Goal: Information Seeking & Learning: Learn about a topic

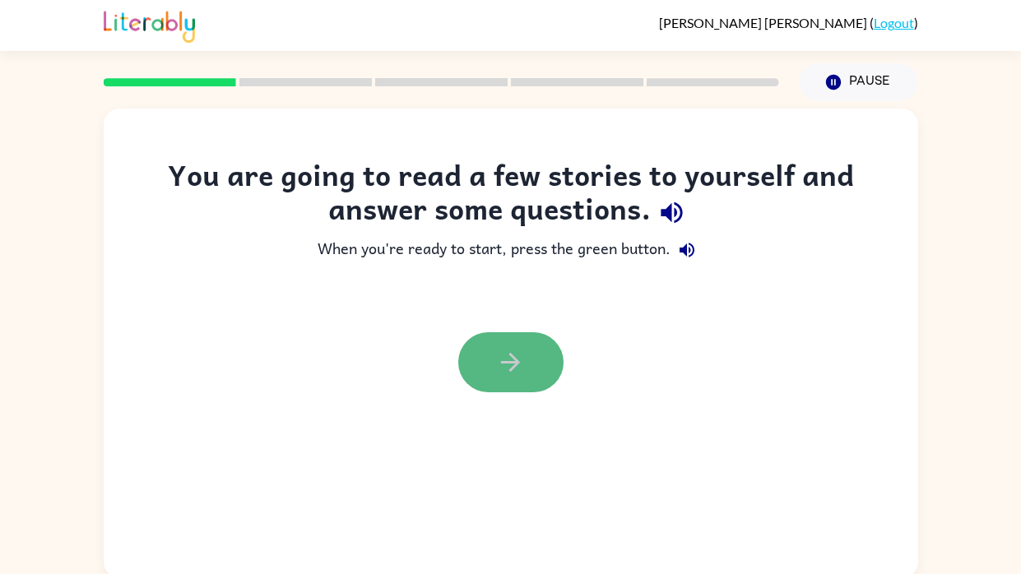
click at [521, 346] on button "button" at bounding box center [510, 362] width 105 height 60
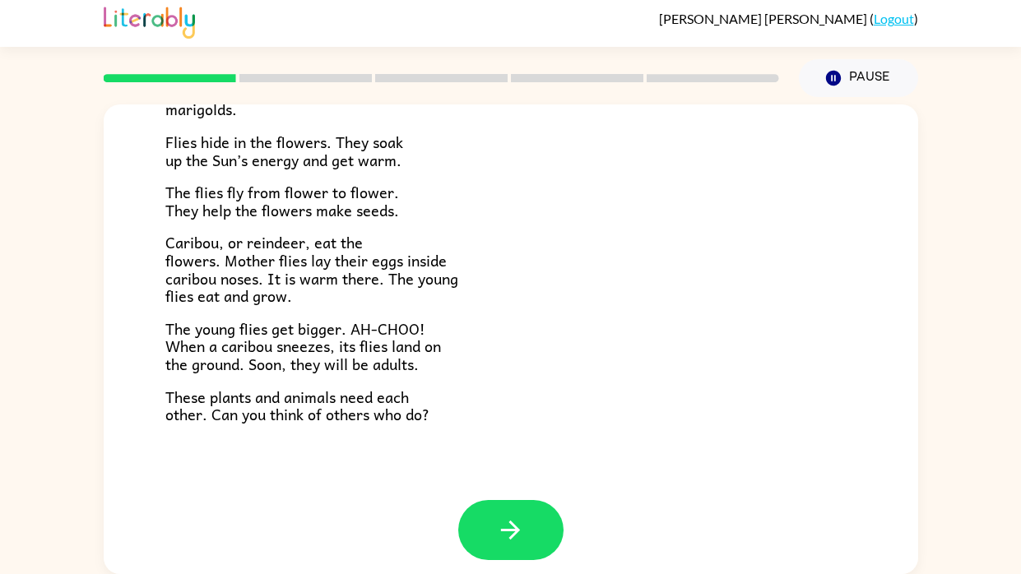
scroll to position [337, 0]
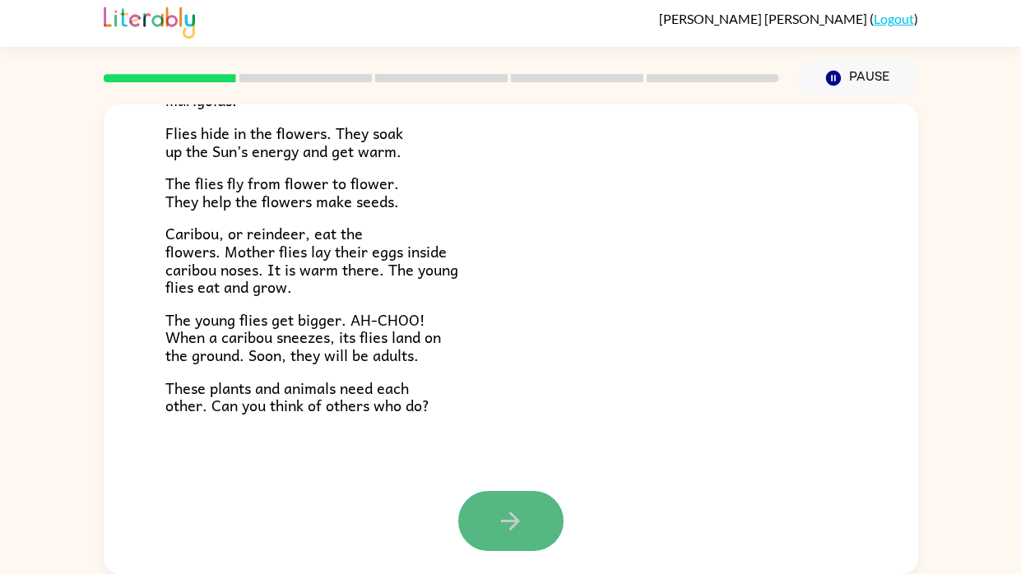
click at [512, 508] on icon "button" at bounding box center [510, 521] width 29 height 29
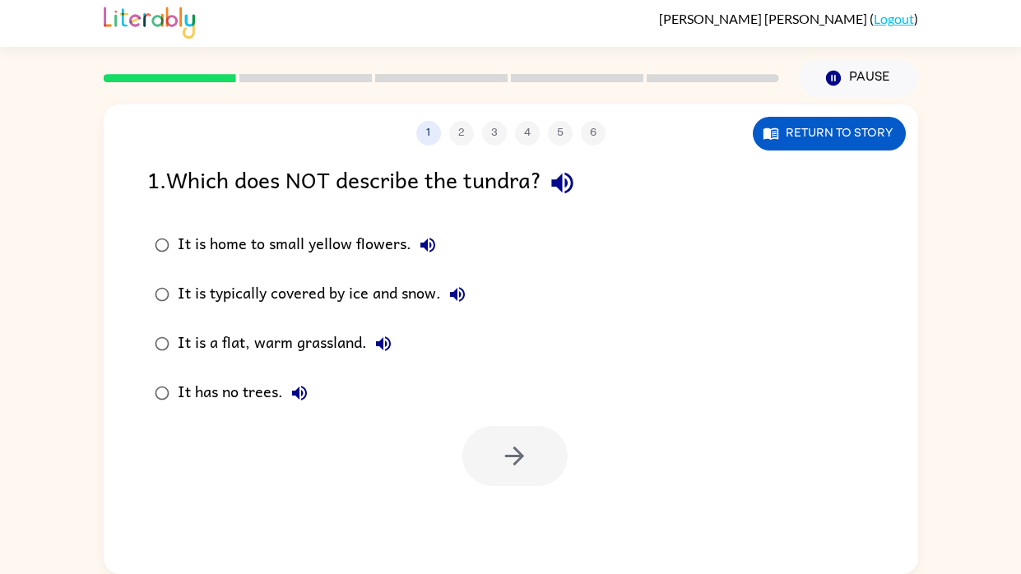
click at [251, 336] on div "It is a flat, warm grassland." at bounding box center [289, 343] width 222 height 33
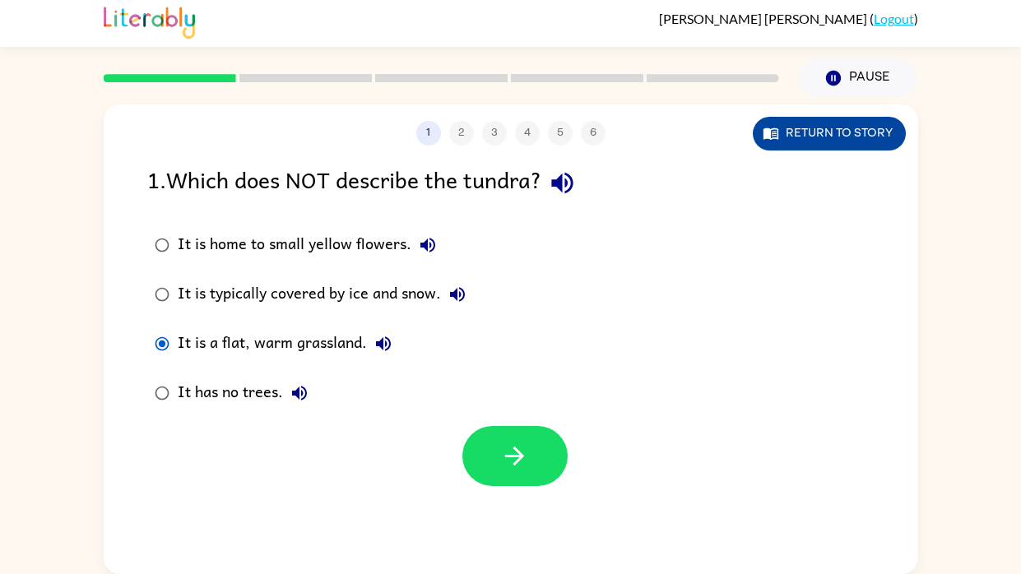
click at [847, 138] on button "Return to story" at bounding box center [829, 134] width 153 height 34
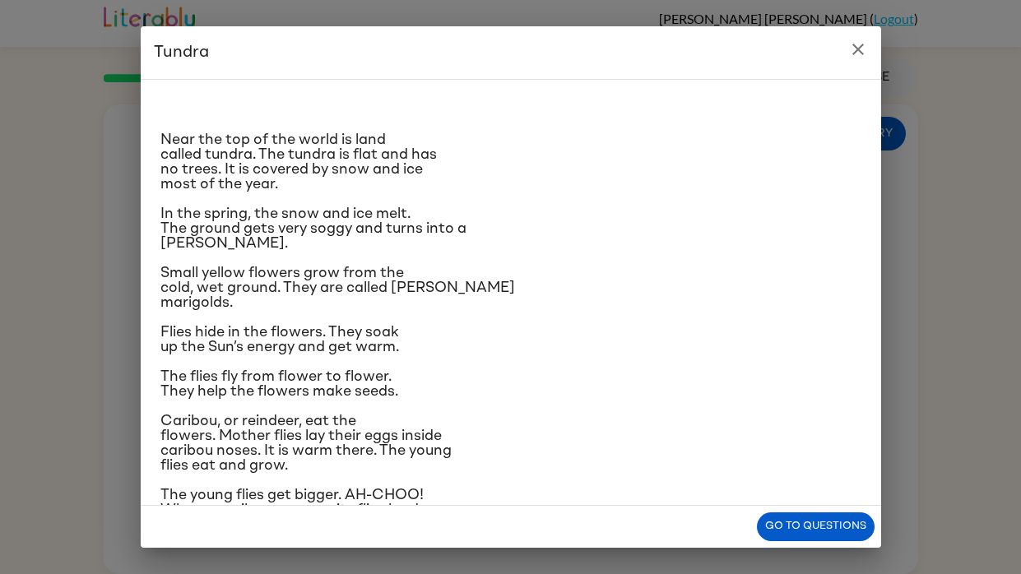
click at [443, 473] on p "Caribou, or reindeer, eat the flowers. Mother flies lay their eggs inside carib…" at bounding box center [510, 443] width 701 height 59
click at [396, 503] on span "The young flies get bigger. AH-CHOO! When a caribou sneezes, its flies land on …" at bounding box center [300, 510] width 280 height 44
click at [821, 530] on button "Go to questions" at bounding box center [816, 527] width 118 height 29
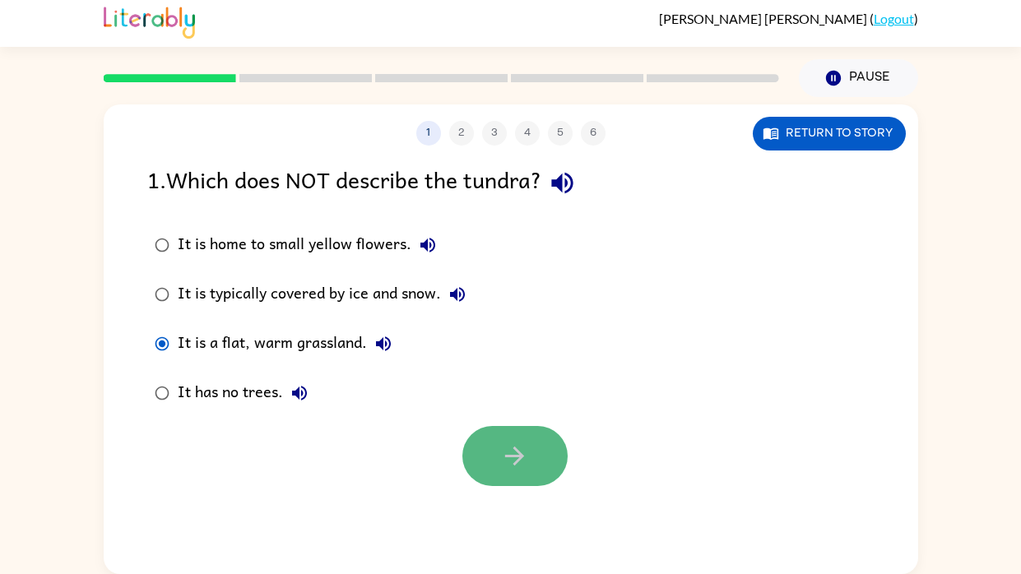
click at [486, 426] on button "button" at bounding box center [514, 456] width 105 height 60
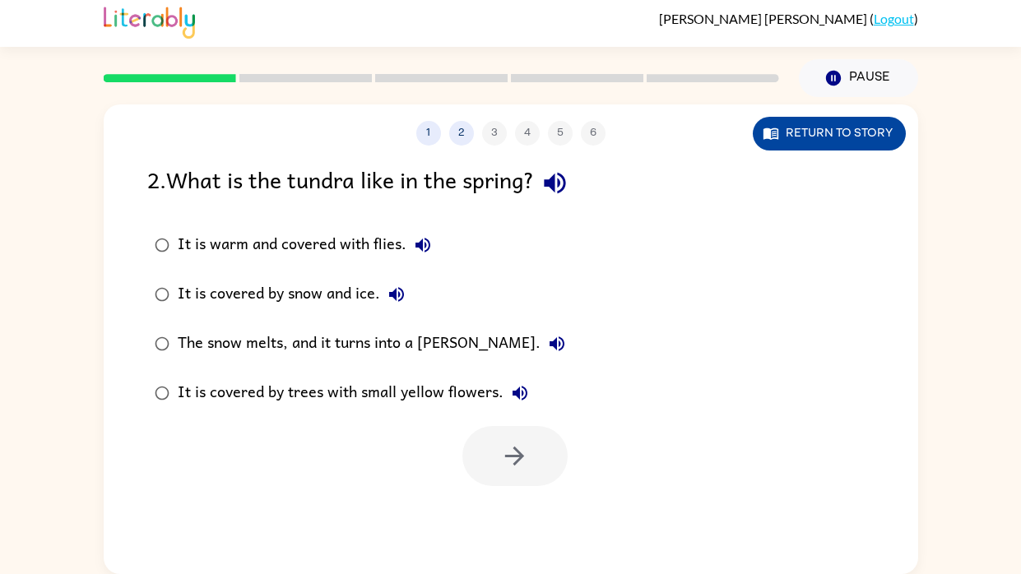
click at [865, 136] on button "Return to story" at bounding box center [829, 134] width 153 height 34
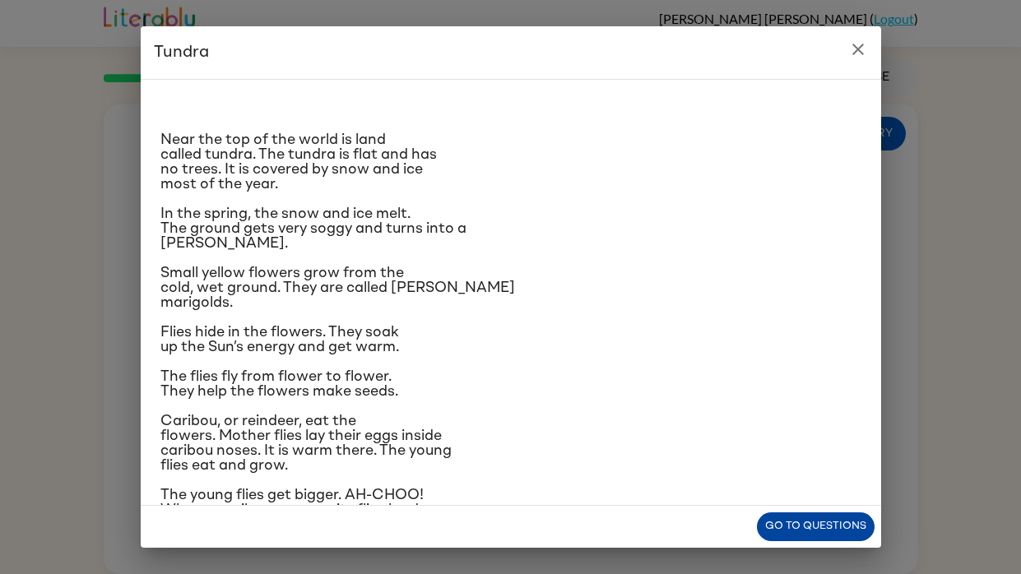
click at [805, 531] on button "Go to questions" at bounding box center [816, 527] width 118 height 29
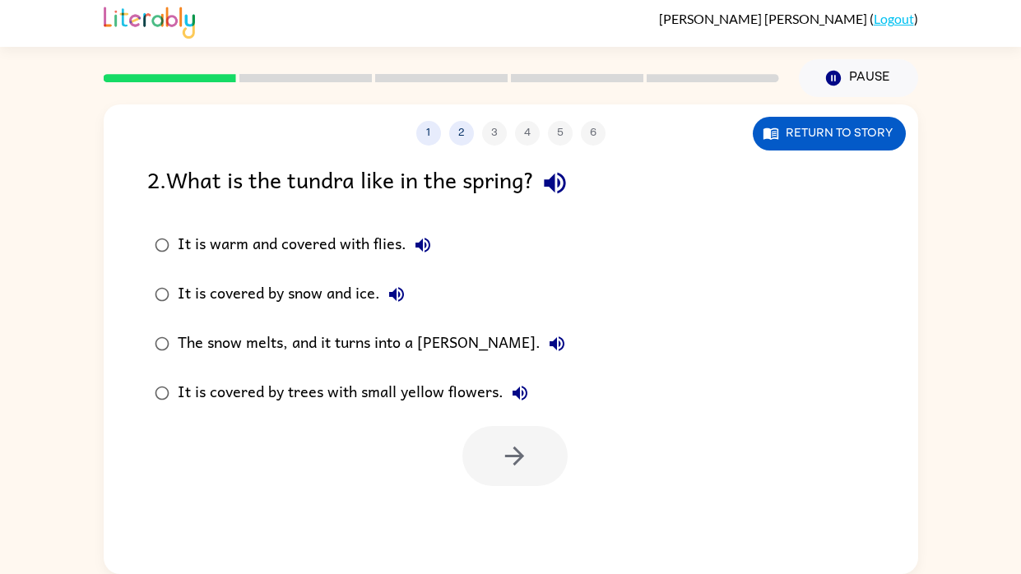
click at [341, 345] on div "The snow melts, and it turns into a [PERSON_NAME]." at bounding box center [376, 343] width 396 height 33
click at [531, 448] on button "button" at bounding box center [514, 456] width 105 height 60
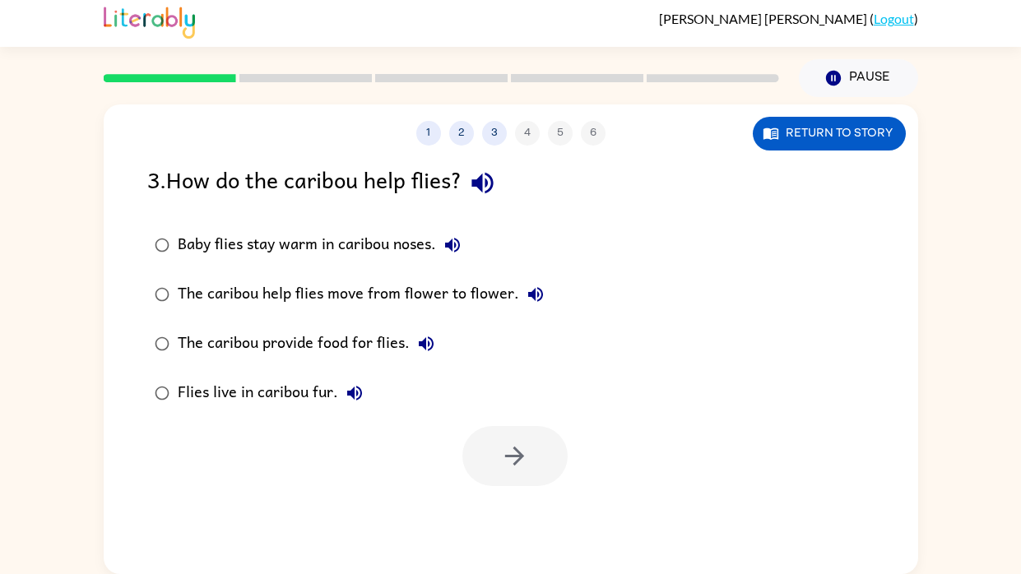
click at [339, 234] on div "Baby flies stay warm in caribou noses." at bounding box center [323, 245] width 291 height 33
click at [499, 434] on button "button" at bounding box center [514, 456] width 105 height 60
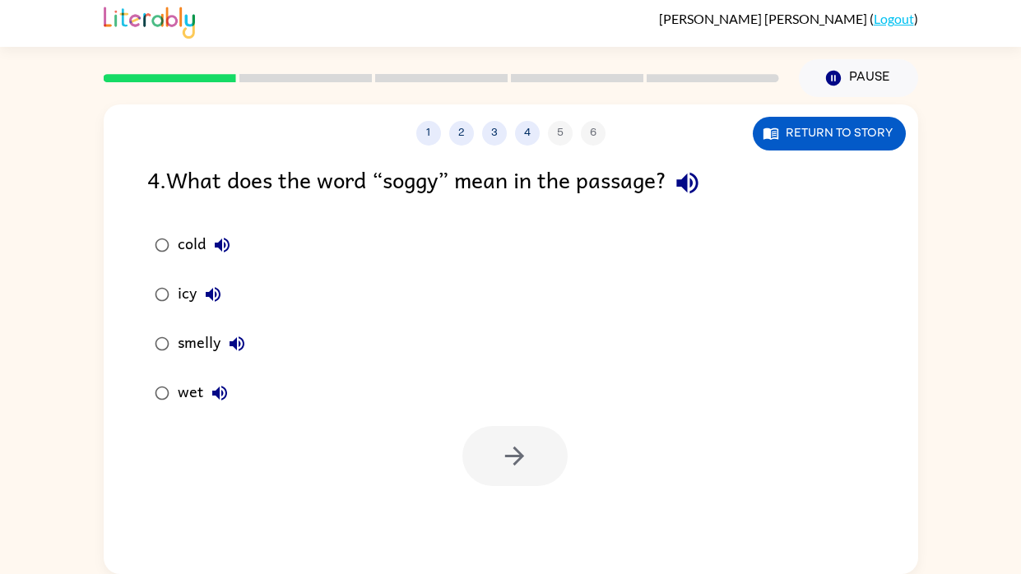
click at [192, 397] on div "wet" at bounding box center [207, 393] width 58 height 33
click at [510, 470] on button "button" at bounding box center [514, 456] width 105 height 60
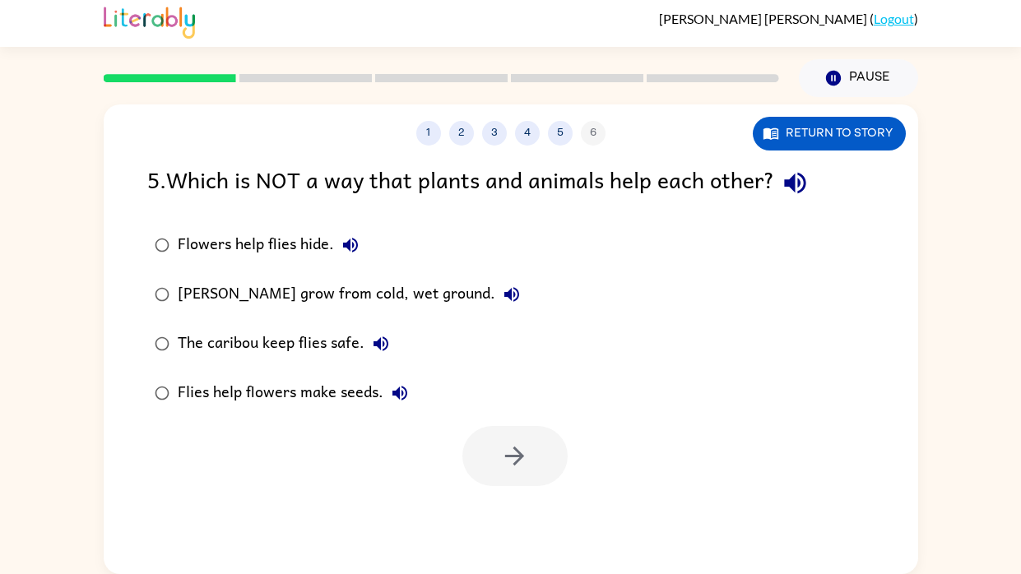
click at [346, 385] on div "Flies help flowers make seeds." at bounding box center [297, 393] width 239 height 33
click at [520, 457] on icon "button" at bounding box center [514, 456] width 19 height 19
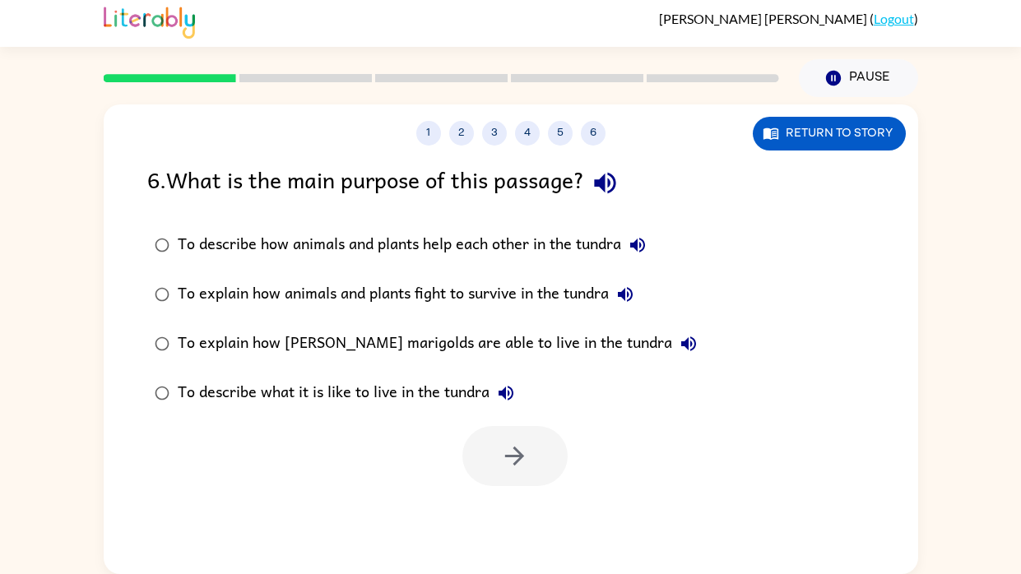
click at [610, 178] on icon "button" at bounding box center [604, 183] width 21 height 21
click at [399, 312] on label "To explain how animals and plants fight to survive in the tundra" at bounding box center [425, 294] width 575 height 49
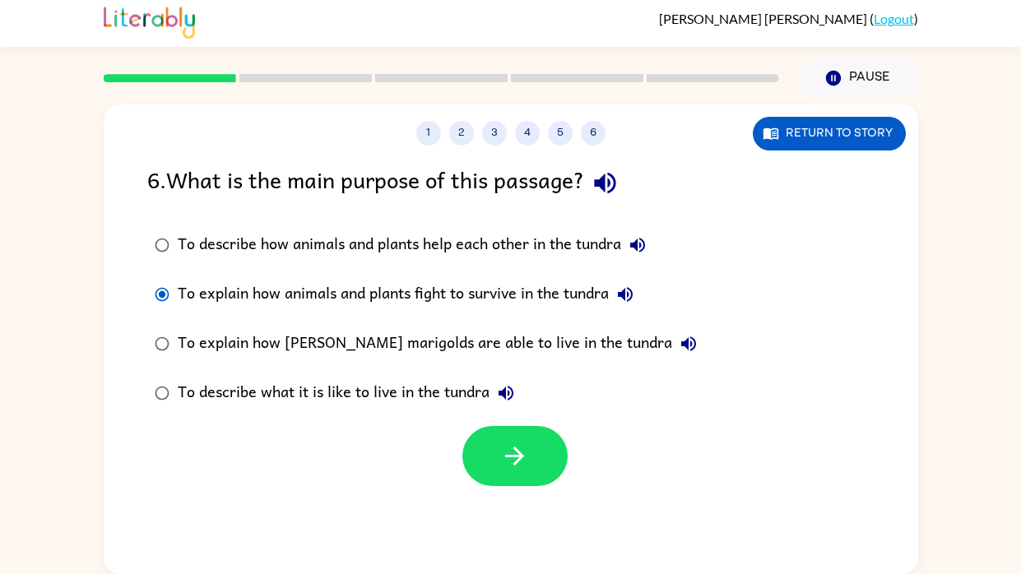
click at [218, 341] on div "To explain how [PERSON_NAME] marigolds are able to live in the tundra" at bounding box center [441, 343] width 527 height 33
click at [239, 396] on div "To describe what it is like to live in the tundra" at bounding box center [350, 393] width 345 height 33
click at [374, 389] on div "To describe what it is like to live in the tundra" at bounding box center [350, 393] width 345 height 33
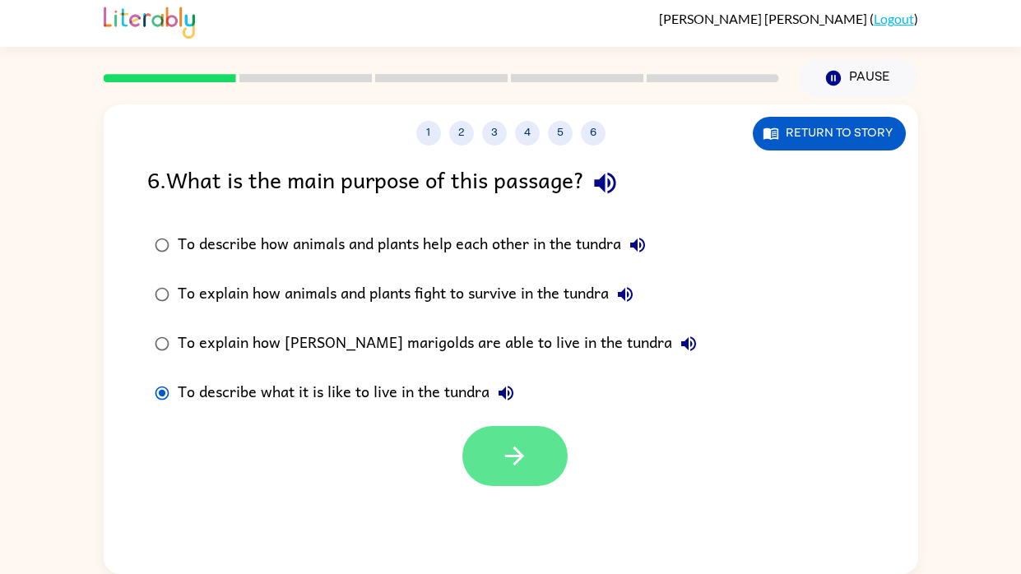
click at [517, 443] on icon "button" at bounding box center [514, 456] width 29 height 29
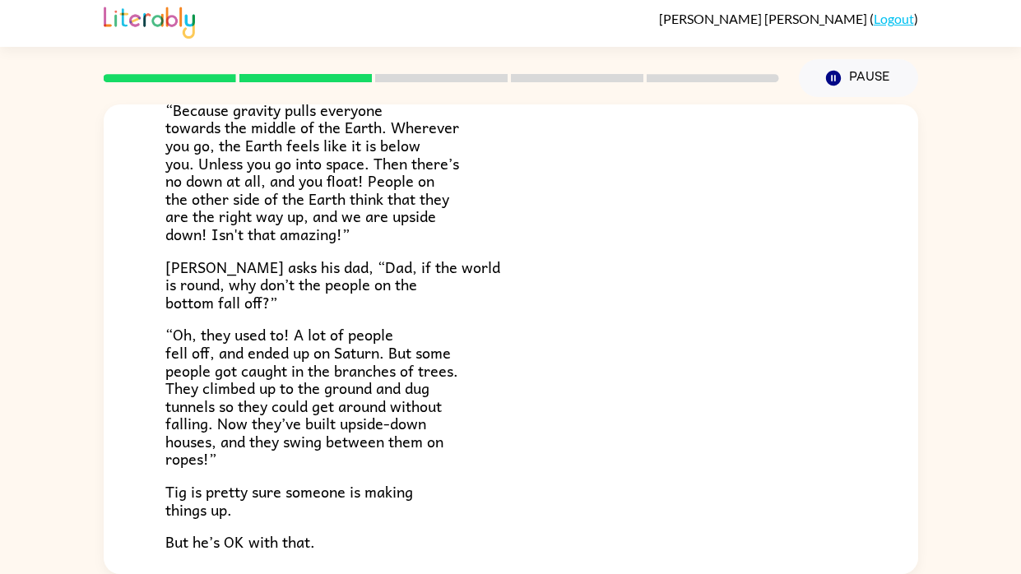
scroll to position [338, 0]
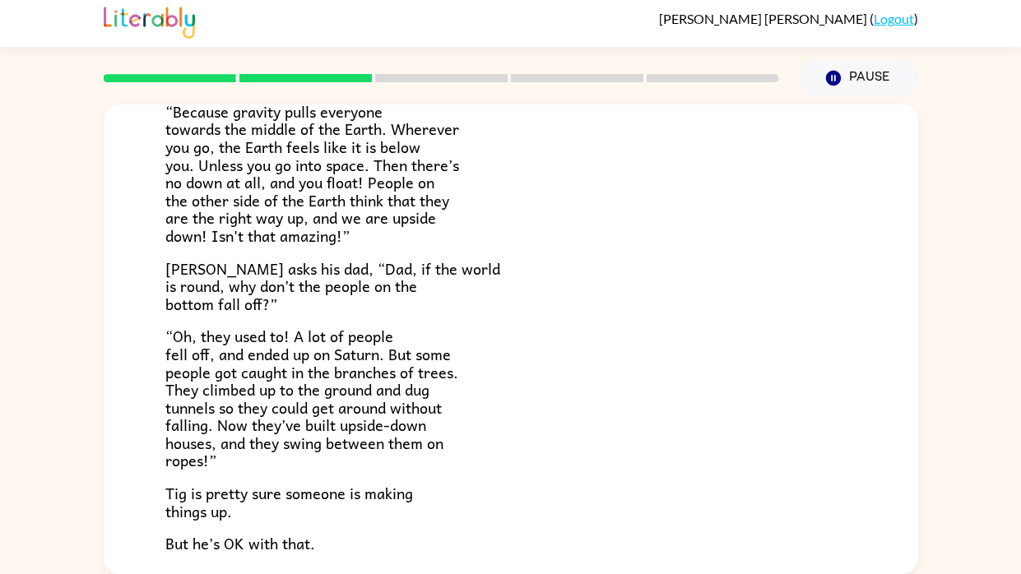
click at [906, 311] on div "Tig's World Tig’s mom is a scientist. She knows things. [PERSON_NAME]’s dad is …" at bounding box center [511, 197] width 814 height 863
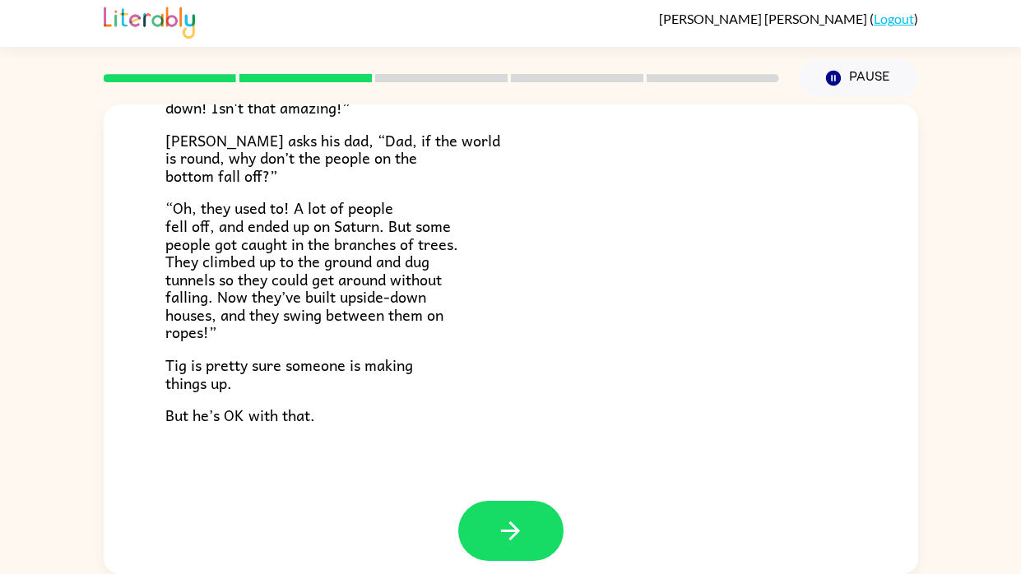
scroll to position [476, 0]
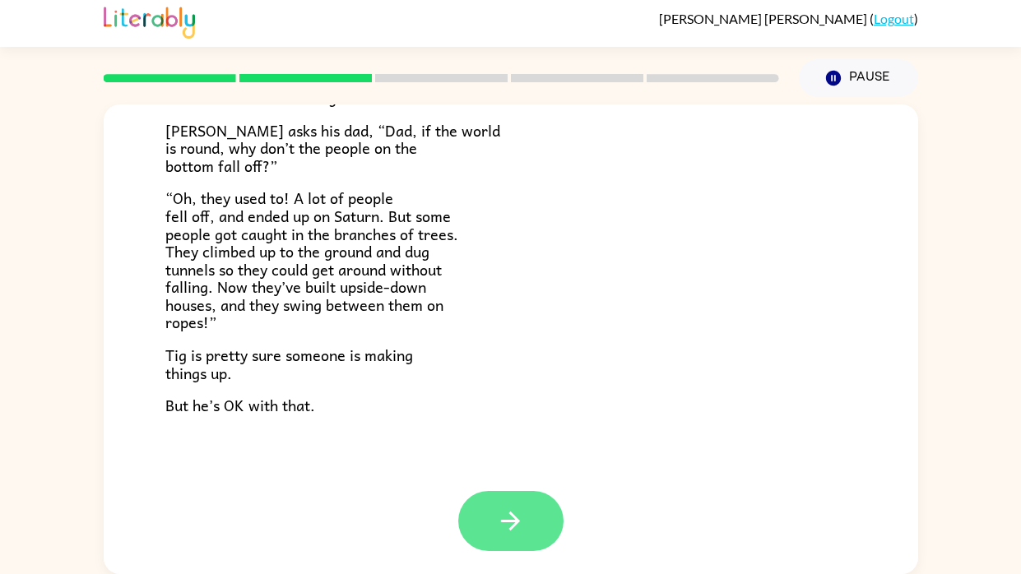
click at [526, 506] on button "button" at bounding box center [510, 521] width 105 height 60
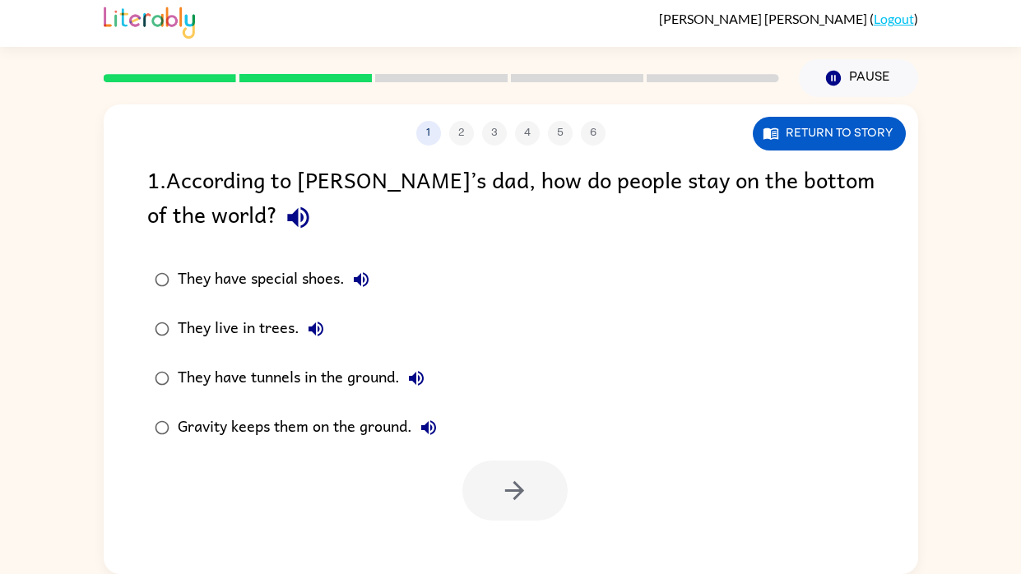
scroll to position [0, 0]
click at [281, 369] on div "They have tunnels in the ground." at bounding box center [305, 378] width 255 height 33
click at [517, 476] on icon "button" at bounding box center [514, 490] width 29 height 29
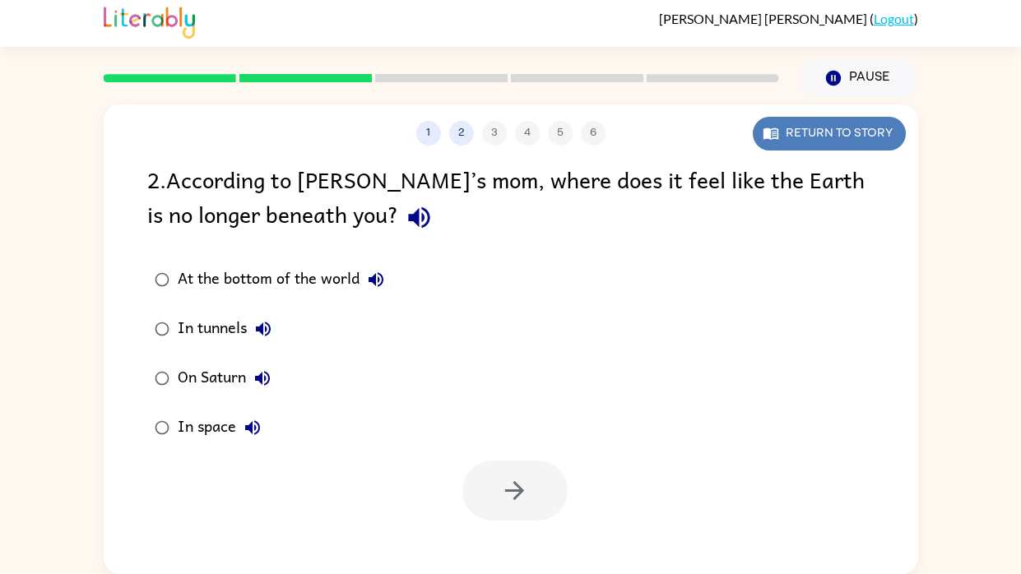
click at [852, 132] on button "Return to story" at bounding box center [829, 134] width 153 height 34
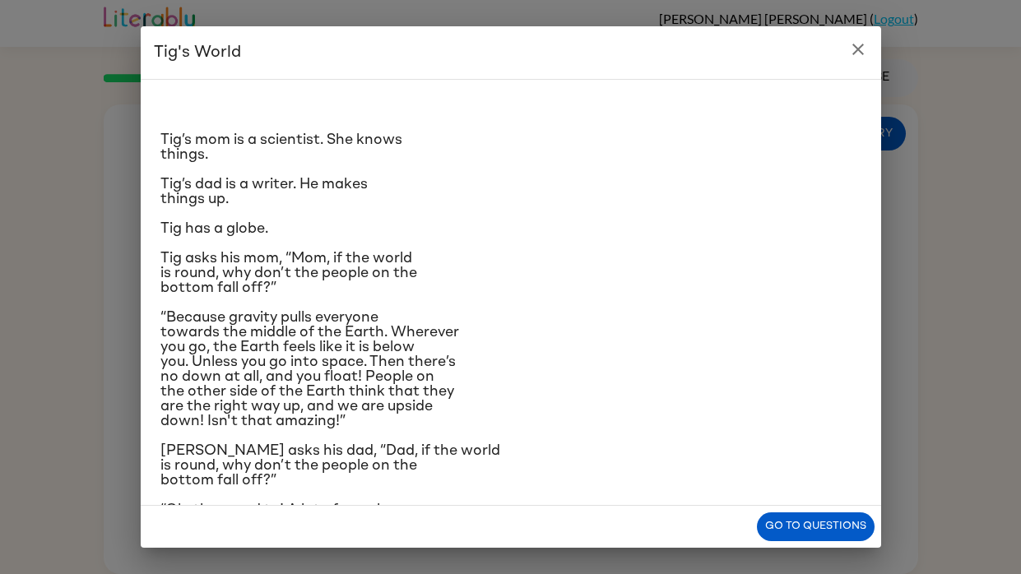
click at [853, 48] on icon "close" at bounding box center [858, 49] width 20 height 20
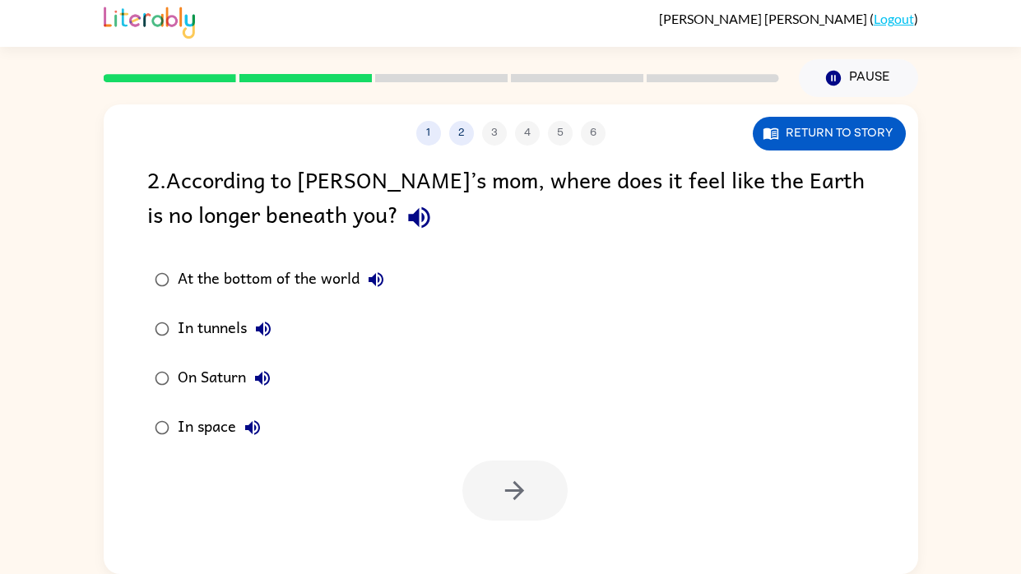
click at [198, 426] on div "In space" at bounding box center [223, 427] width 91 height 33
click at [548, 491] on button "button" at bounding box center [514, 491] width 105 height 60
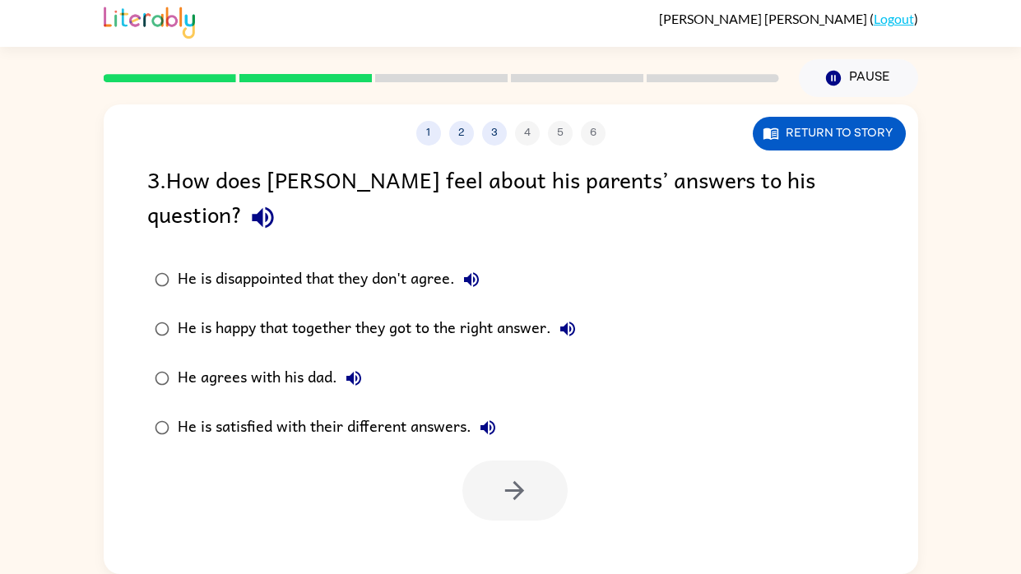
click at [392, 411] on div "He is satisfied with their different answers." at bounding box center [341, 427] width 327 height 33
click at [513, 481] on icon "button" at bounding box center [514, 490] width 19 height 19
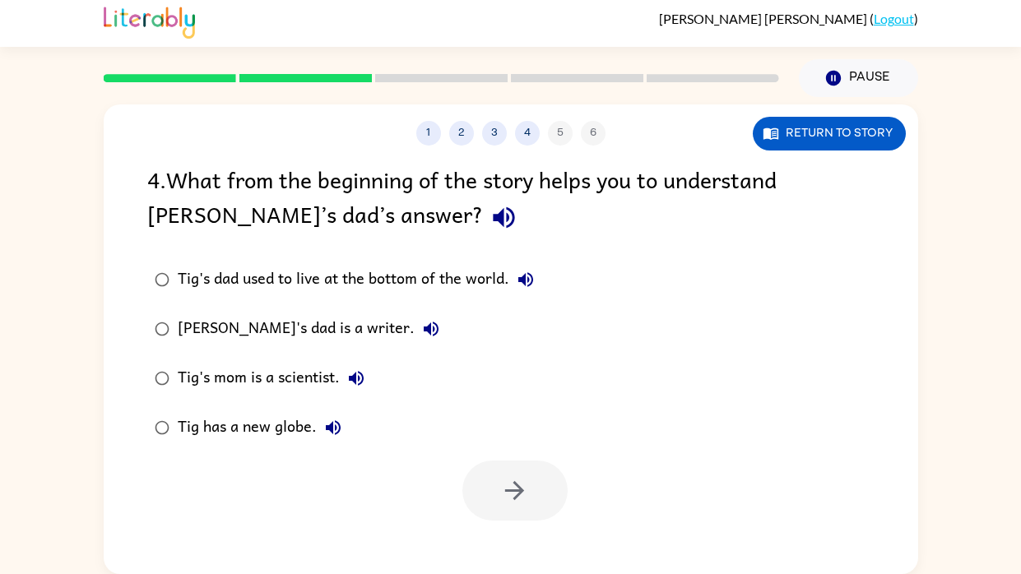
click at [223, 327] on div "[PERSON_NAME]'s dad is a writer." at bounding box center [313, 329] width 270 height 33
click at [504, 482] on icon "button" at bounding box center [514, 490] width 29 height 29
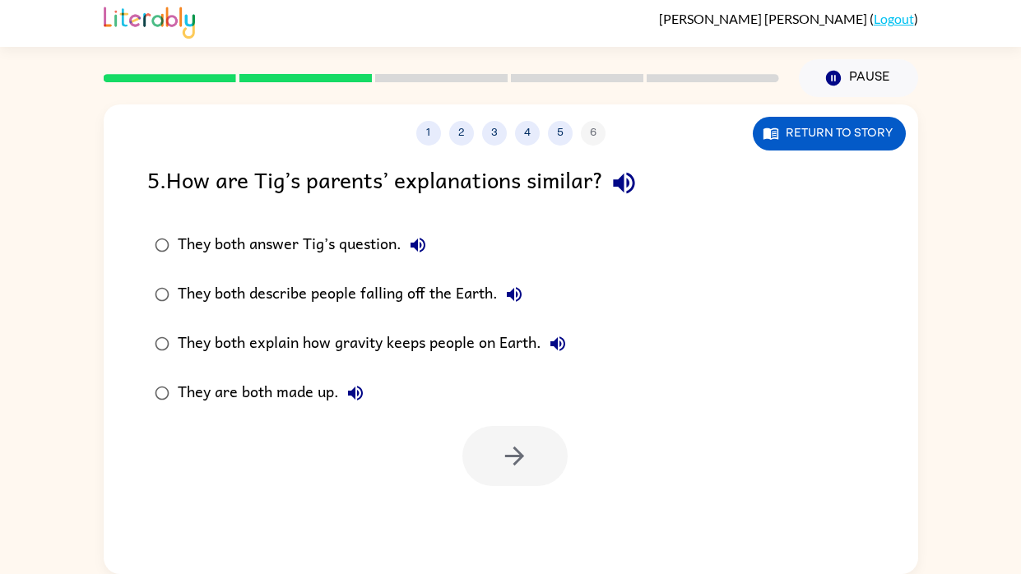
click at [440, 302] on div "They both describe people falling off the Earth." at bounding box center [354, 294] width 353 height 33
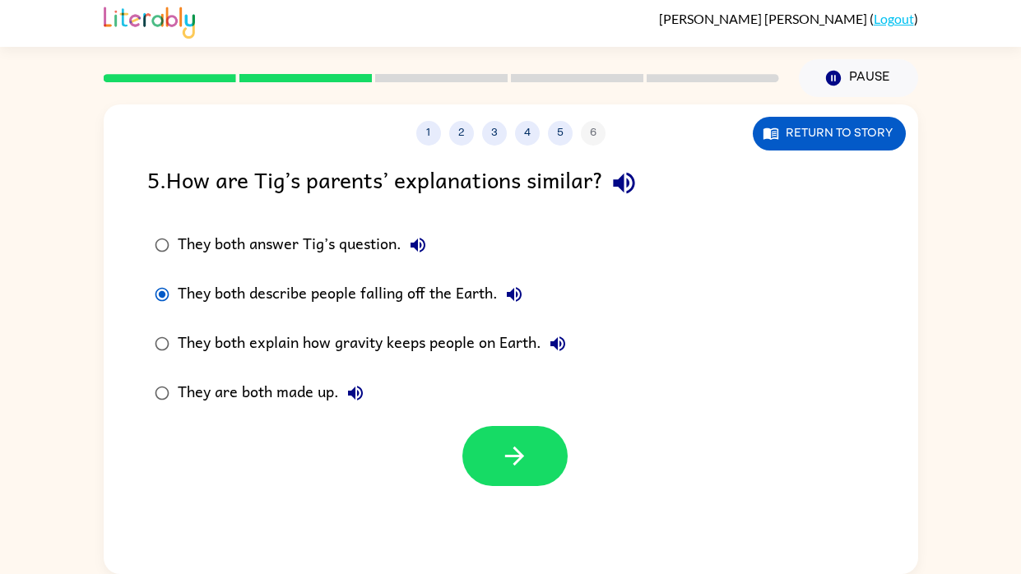
click at [307, 245] on div "They both answer Tig’s question." at bounding box center [306, 245] width 257 height 33
click at [520, 461] on icon "button" at bounding box center [514, 456] width 29 height 29
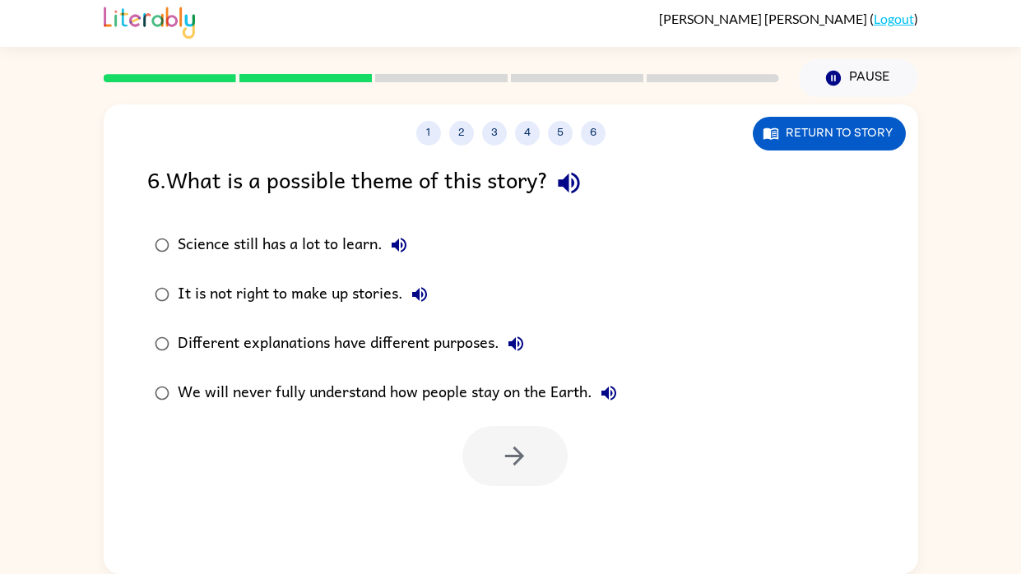
click at [423, 337] on div "Different explanations have different purposes." at bounding box center [355, 343] width 355 height 33
click at [522, 456] on icon "button" at bounding box center [514, 456] width 19 height 19
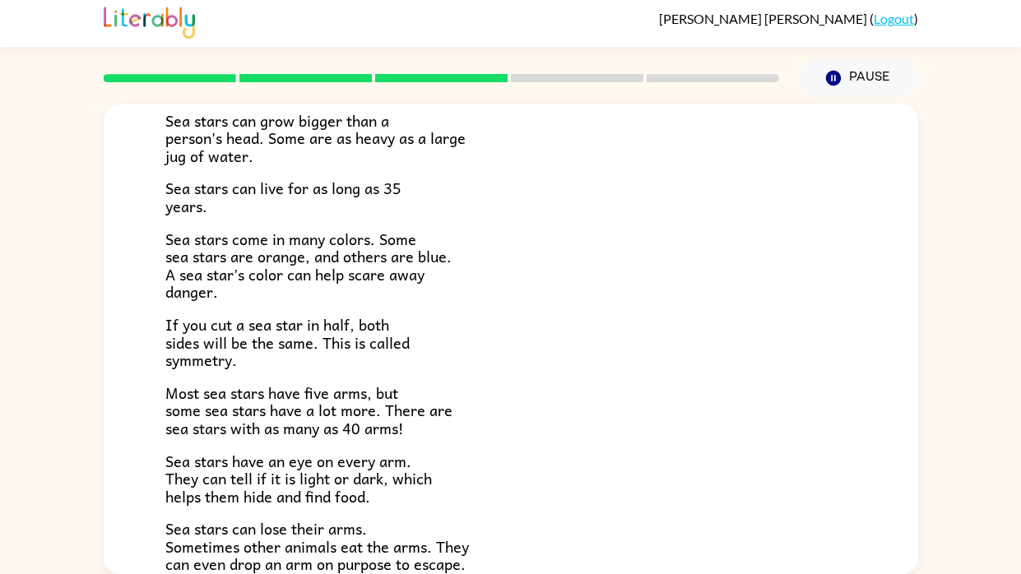
scroll to position [286, 0]
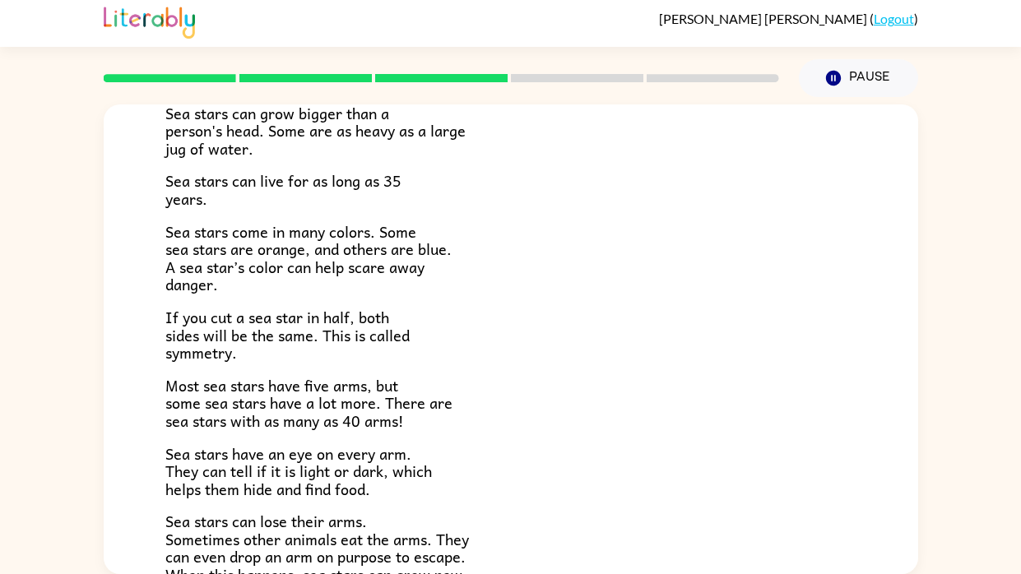
drag, startPoint x: 912, startPoint y: 232, endPoint x: 930, endPoint y: 382, distance: 150.9
click at [930, 382] on div "Sea Stars! There are many kinds of sea stars. Sea stars live in the sea, but no…" at bounding box center [510, 335] width 1021 height 477
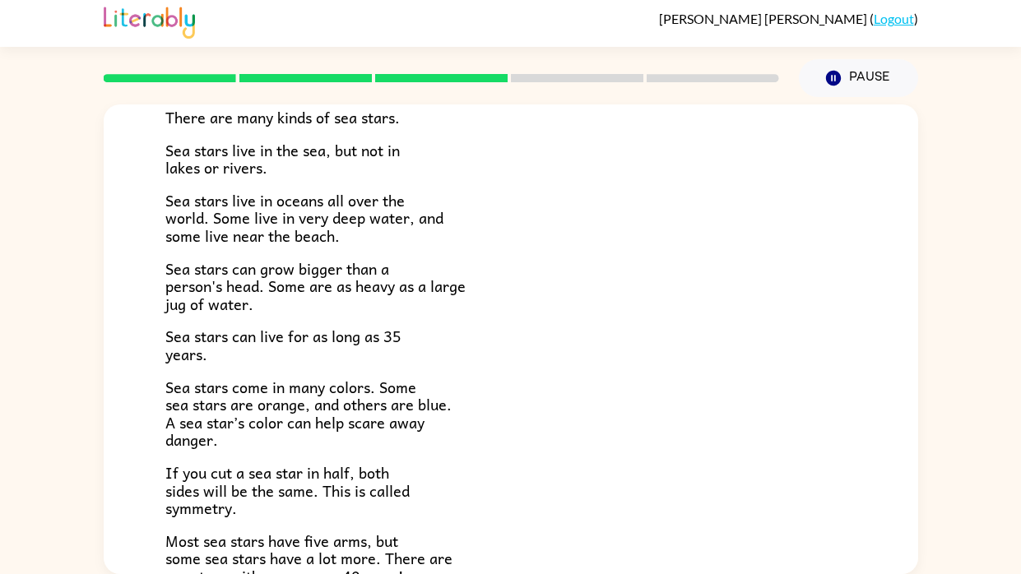
scroll to position [128, 0]
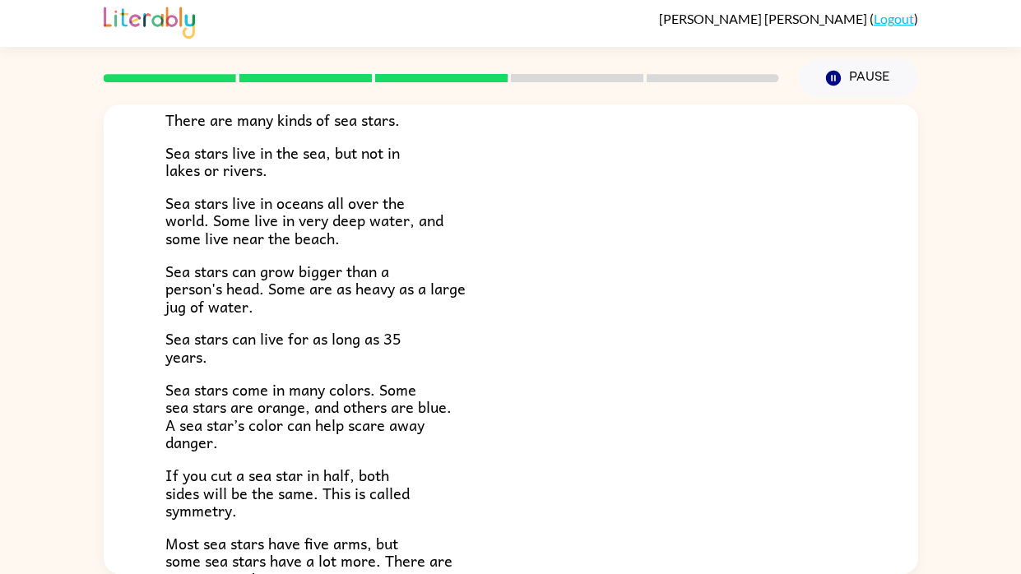
click at [918, 276] on div "Sea Stars! There are many kinds of sea stars. Sea stars live in the sea, but no…" at bounding box center [510, 335] width 1021 height 477
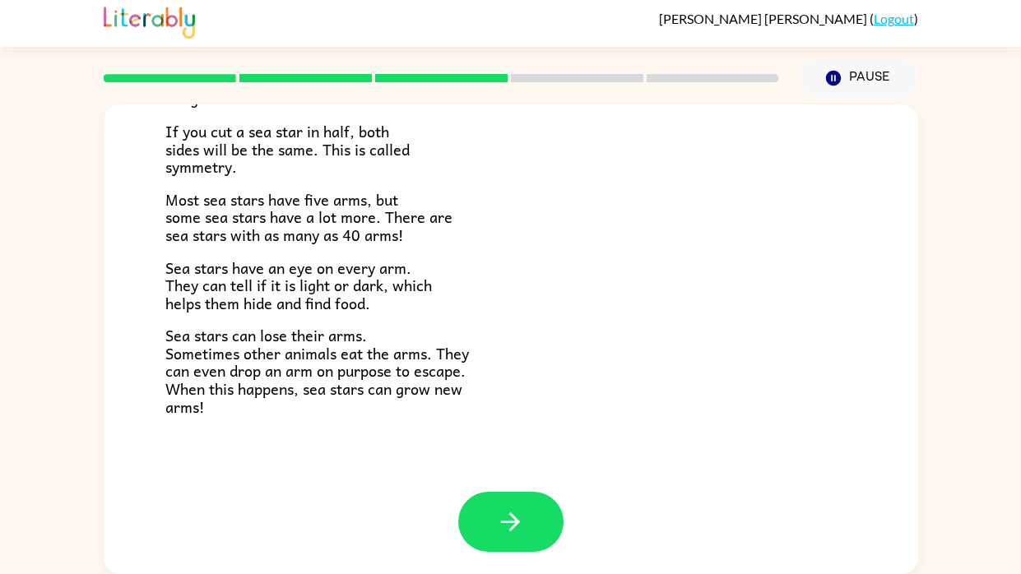
scroll to position [474, 0]
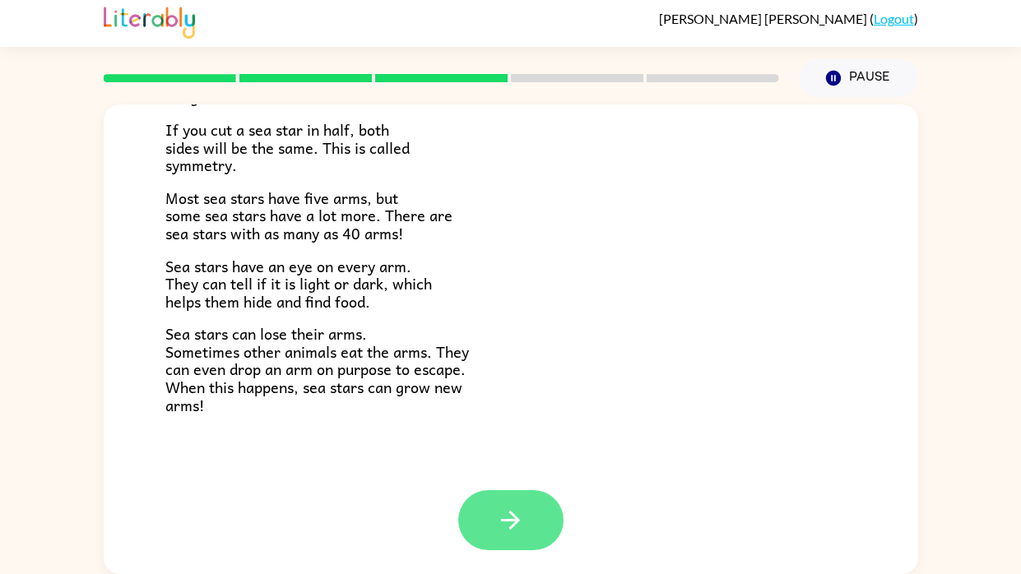
click at [510, 511] on icon "button" at bounding box center [510, 520] width 19 height 19
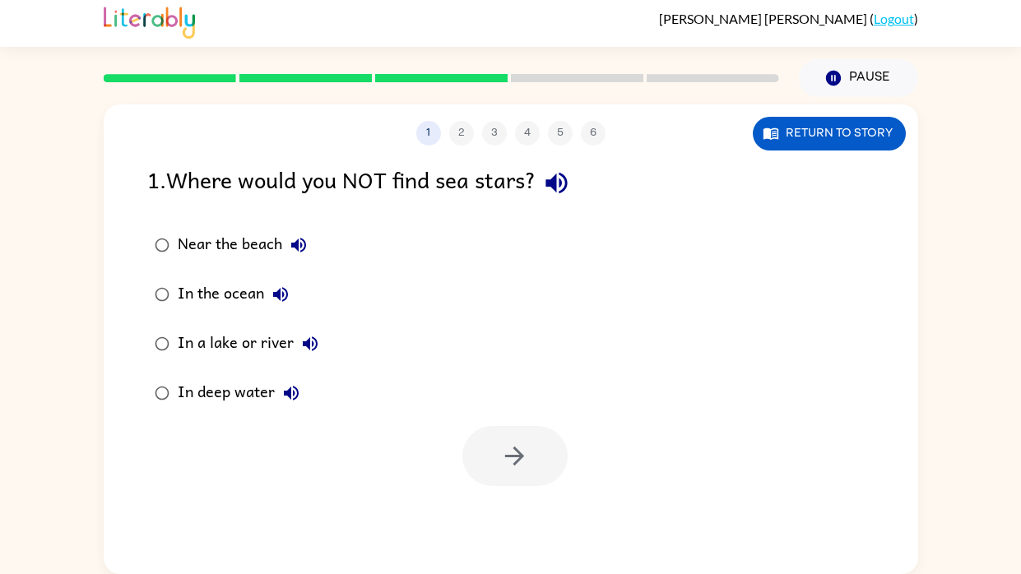
scroll to position [0, 0]
click at [205, 342] on div "In a lake or river" at bounding box center [252, 343] width 149 height 33
click at [515, 454] on icon "button" at bounding box center [514, 456] width 29 height 29
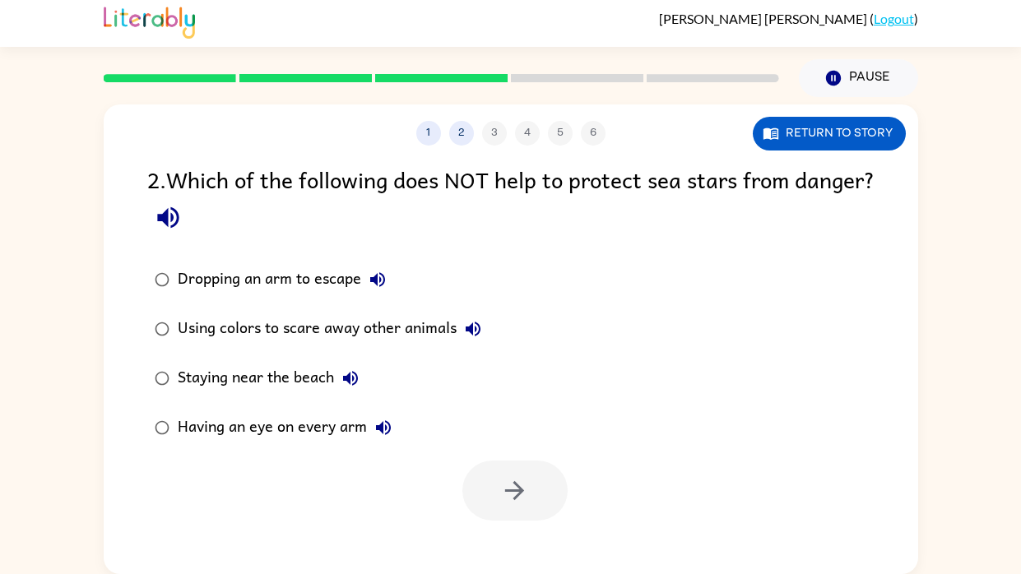
click at [304, 274] on div "Dropping an arm to escape" at bounding box center [286, 279] width 216 height 33
click at [517, 489] on icon "button" at bounding box center [514, 490] width 19 height 19
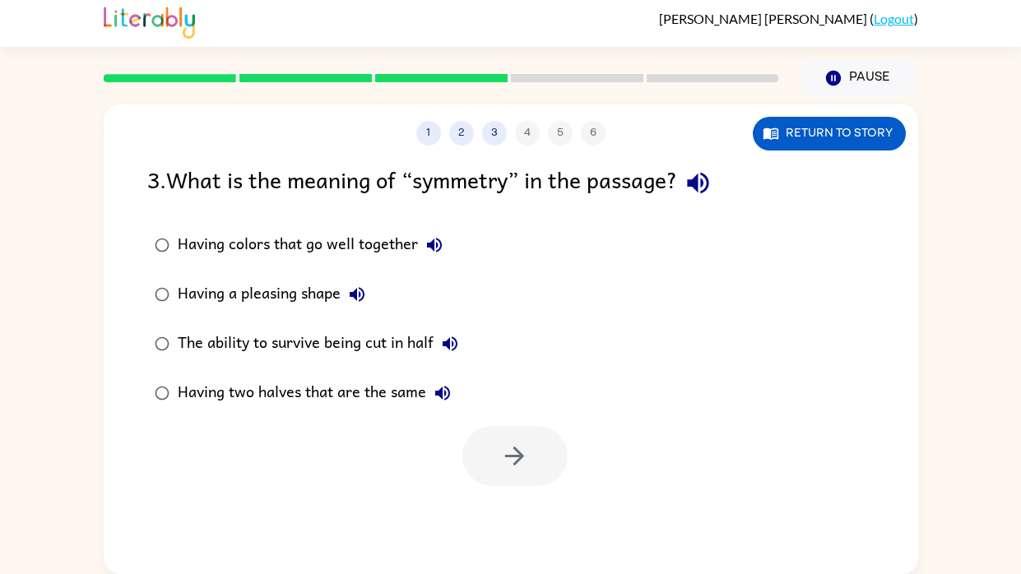
click at [285, 396] on div "Having two halves that are the same" at bounding box center [318, 393] width 281 height 33
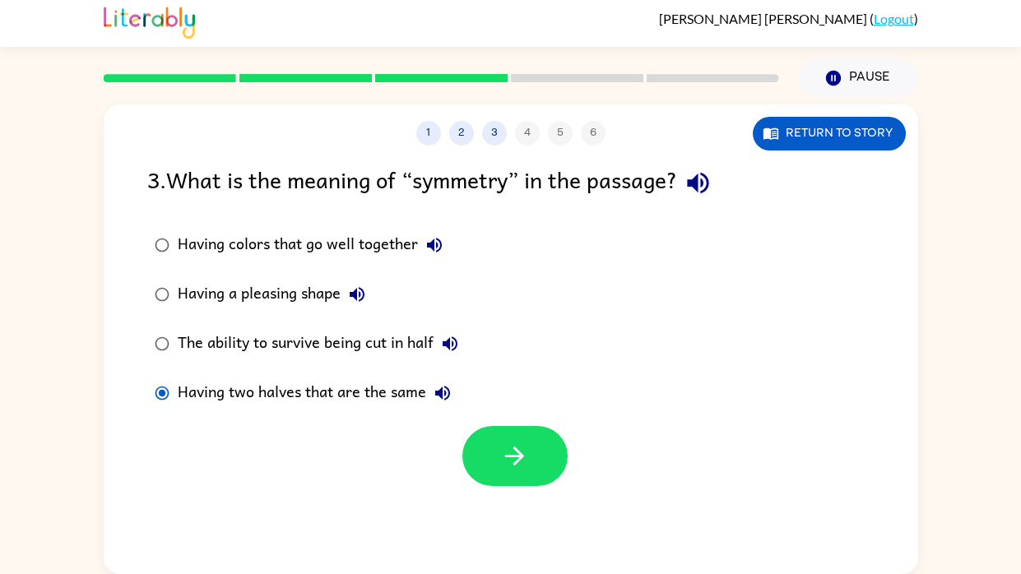
click at [369, 343] on div "The ability to survive being cut in half" at bounding box center [322, 343] width 289 height 33
click at [522, 467] on icon "button" at bounding box center [514, 456] width 29 height 29
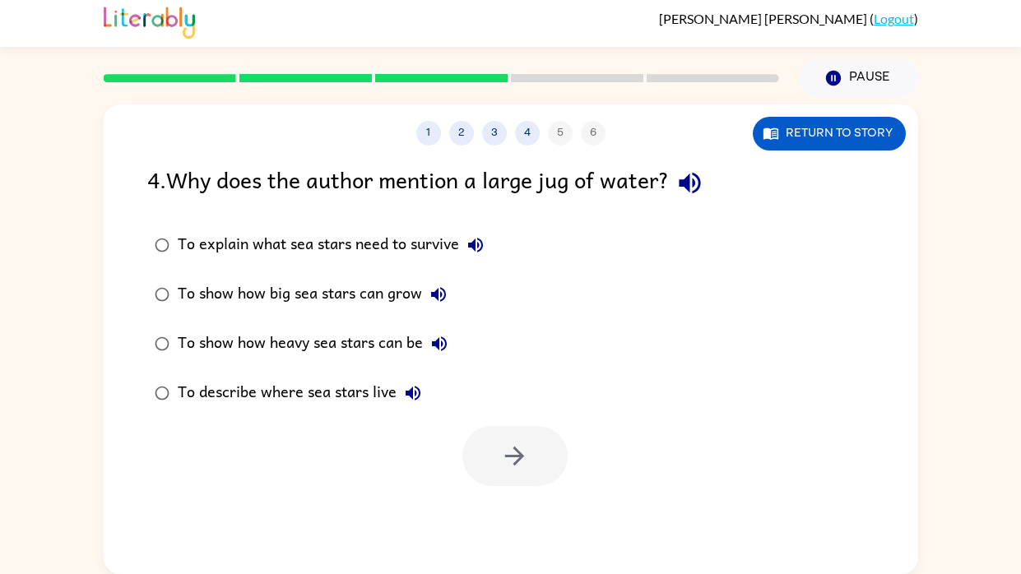
click at [239, 336] on div "To show how heavy sea stars can be" at bounding box center [317, 343] width 278 height 33
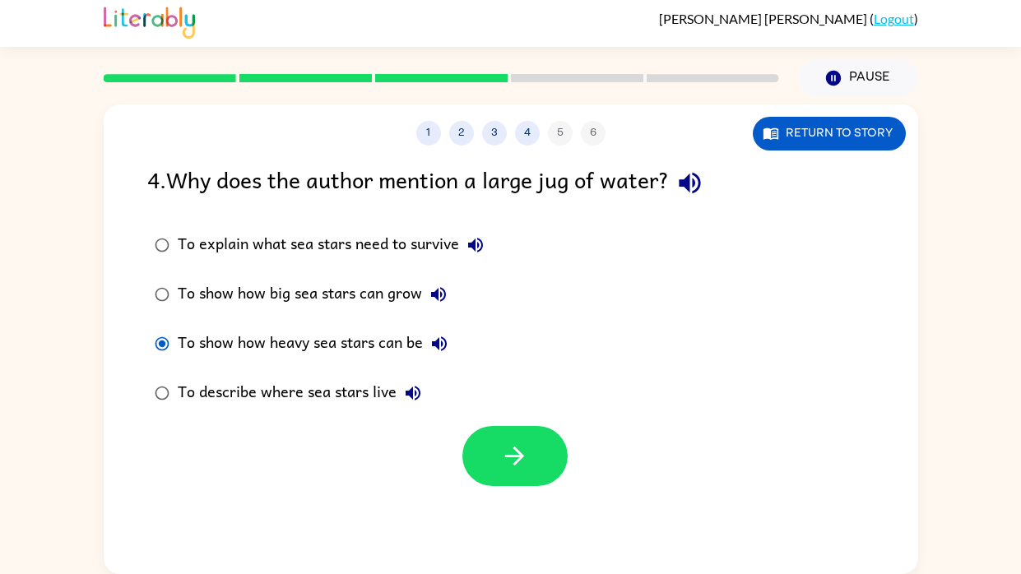
click at [489, 404] on label "To describe where sea stars live" at bounding box center [319, 393] width 362 height 49
click at [494, 442] on button "button" at bounding box center [514, 456] width 105 height 60
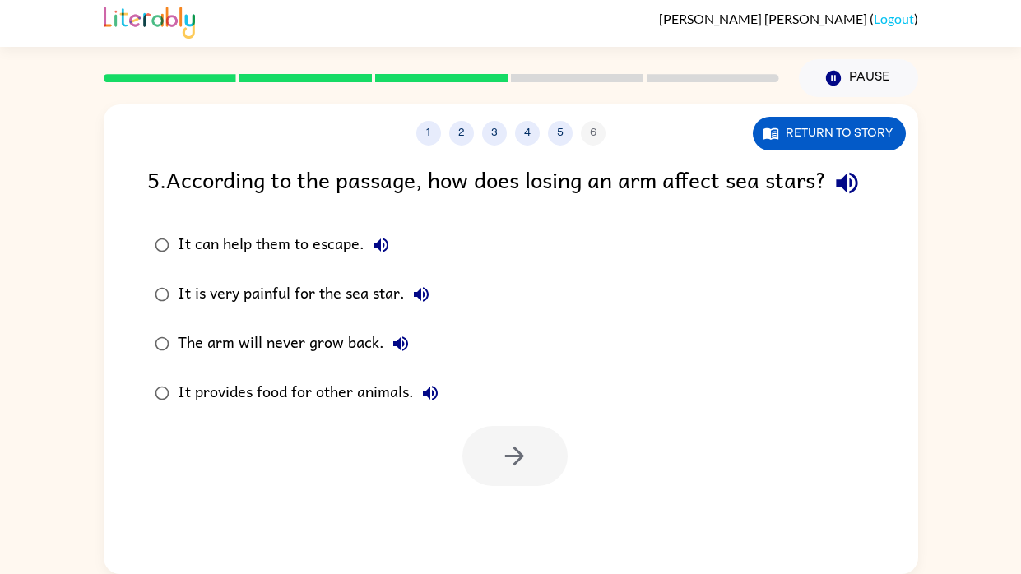
click at [276, 262] on div "It can help them to escape." at bounding box center [288, 245] width 220 height 33
click at [500, 471] on icon "button" at bounding box center [514, 456] width 29 height 29
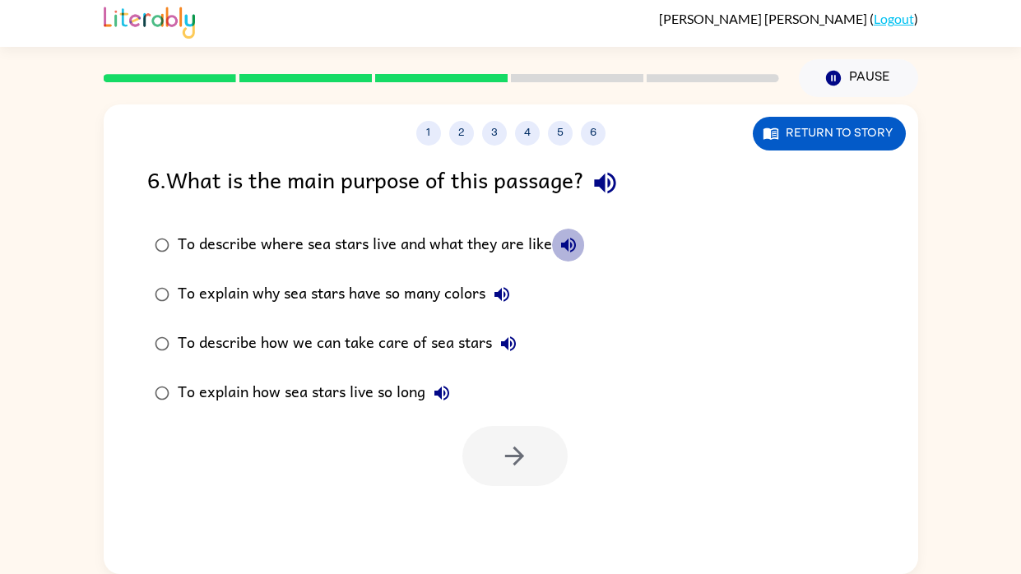
click at [563, 246] on icon "button" at bounding box center [568, 245] width 15 height 15
click at [612, 180] on icon "button" at bounding box center [605, 183] width 29 height 29
click at [568, 241] on icon "button" at bounding box center [568, 245] width 15 height 15
click at [559, 244] on button "To describe where sea stars live and what they are like" at bounding box center [568, 245] width 33 height 33
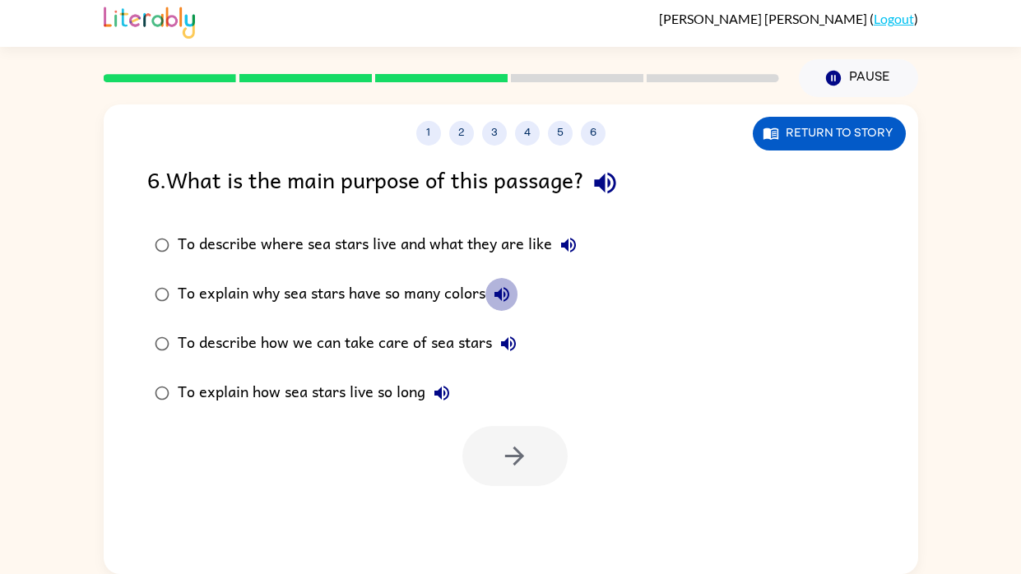
click at [501, 290] on icon "button" at bounding box center [501, 294] width 15 height 15
click at [501, 341] on icon "button" at bounding box center [508, 343] width 15 height 15
click at [439, 388] on icon "button" at bounding box center [442, 393] width 20 height 20
click at [564, 240] on icon "button" at bounding box center [569, 245] width 20 height 20
click at [405, 242] on div "To describe where sea stars live and what they are like" at bounding box center [381, 245] width 407 height 33
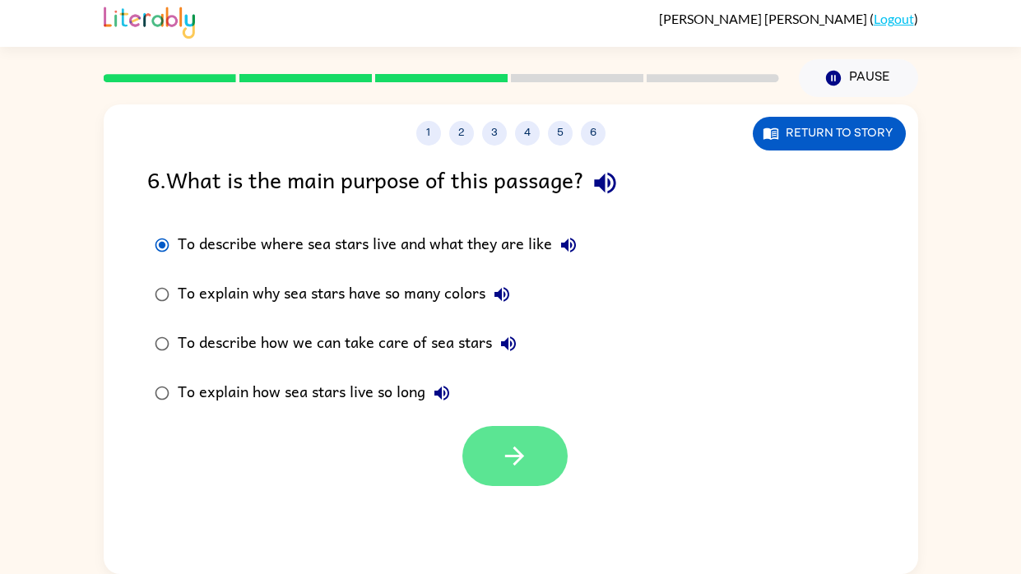
click at [503, 443] on icon "button" at bounding box center [514, 456] width 29 height 29
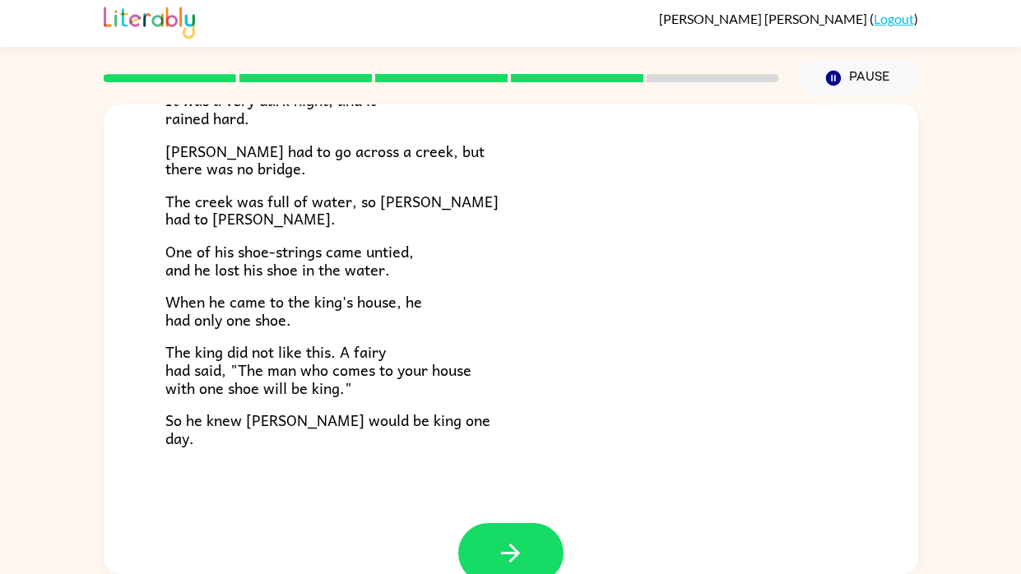
scroll to position [281, 0]
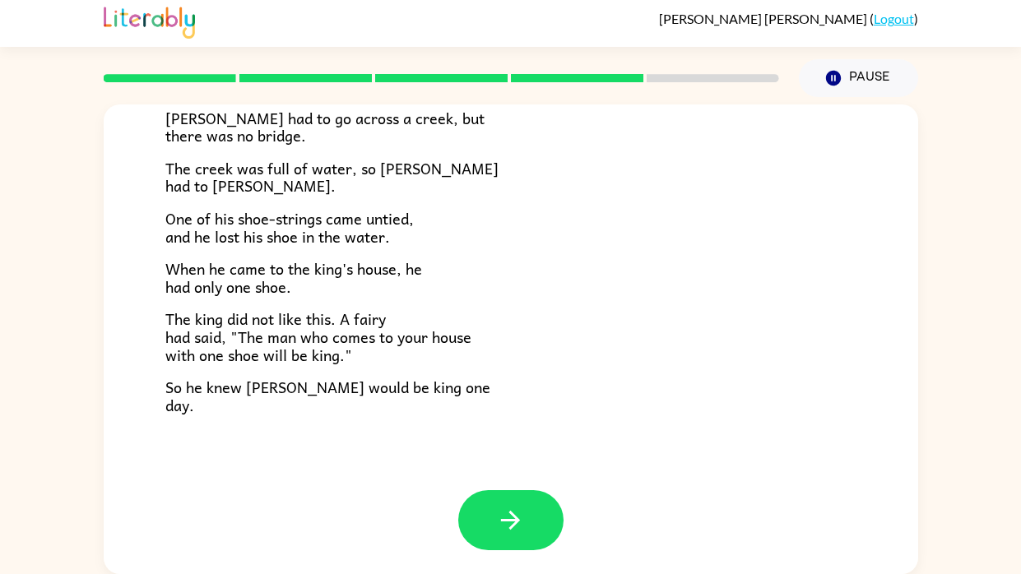
click at [528, 460] on div "The Story of [PERSON_NAME] [PERSON_NAME] was a brave young man. He lived a litt…" at bounding box center [511, 156] width 814 height 667
click at [512, 513] on icon "button" at bounding box center [510, 520] width 19 height 19
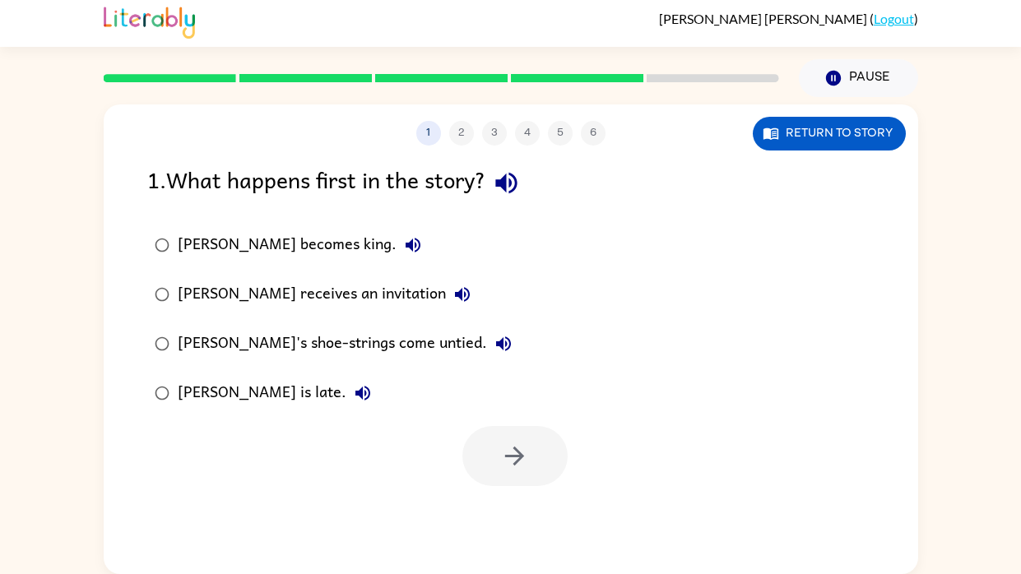
click at [266, 288] on div "[PERSON_NAME] receives an invitation" at bounding box center [328, 294] width 301 height 33
click at [508, 449] on icon "button" at bounding box center [514, 456] width 29 height 29
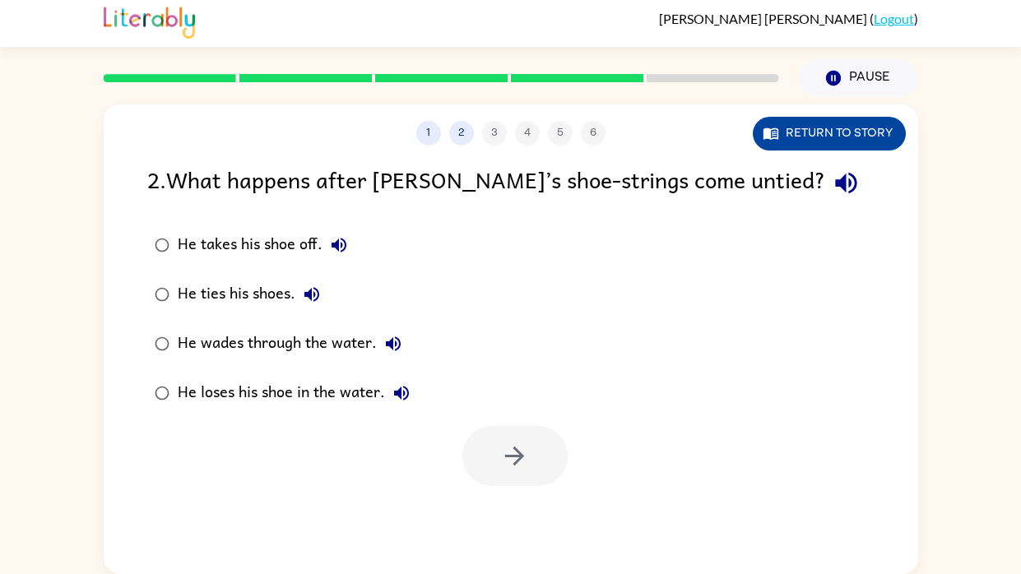
click at [791, 142] on button "Return to story" at bounding box center [829, 134] width 153 height 34
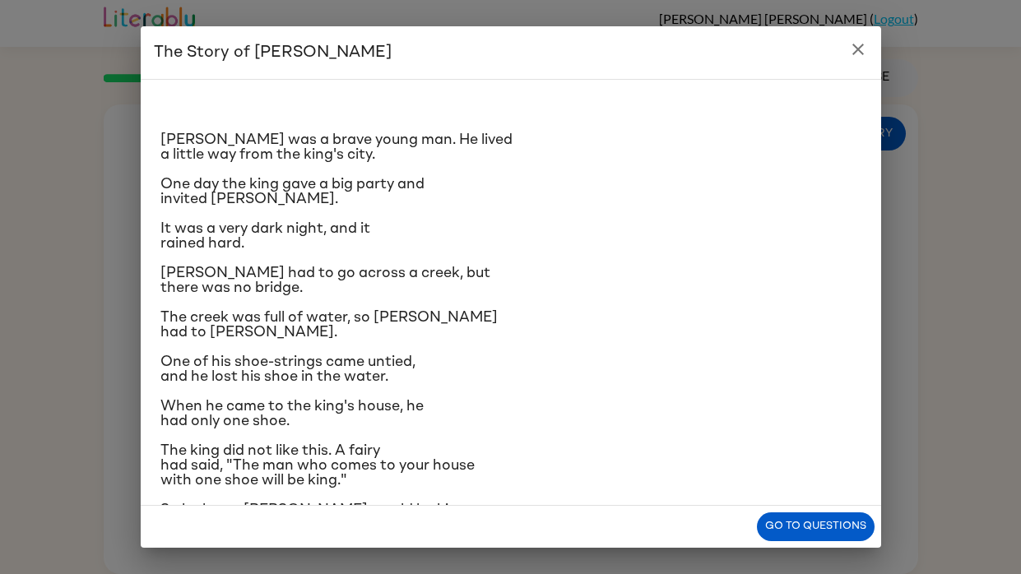
click at [397, 264] on div "[PERSON_NAME] was a brave young man. He lived a little way from the king's city…" at bounding box center [510, 312] width 701 height 439
click at [851, 46] on icon "close" at bounding box center [858, 49] width 20 height 20
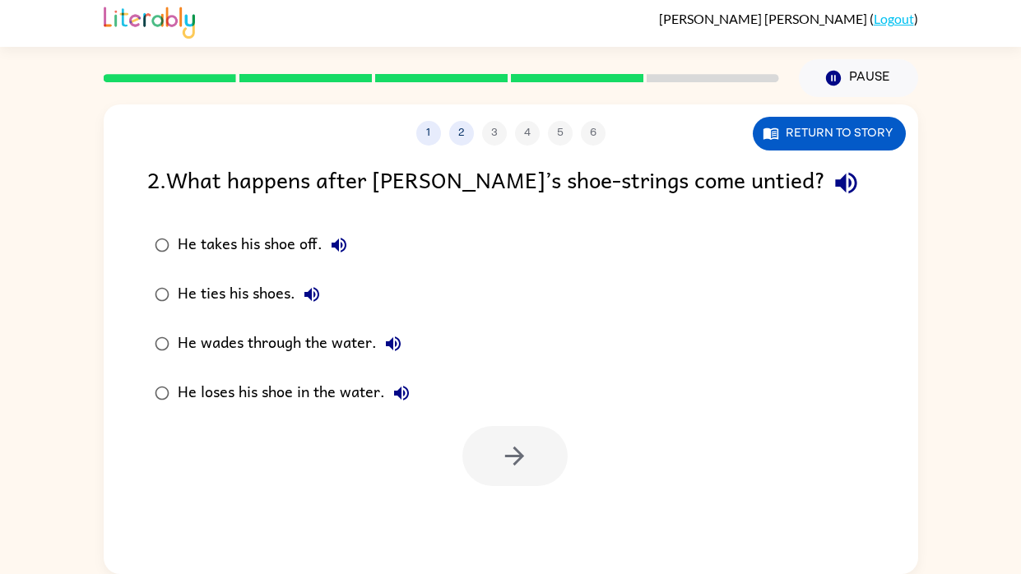
click at [259, 243] on div "He takes his shoe off." at bounding box center [267, 245] width 178 height 33
click at [531, 464] on button "button" at bounding box center [514, 456] width 105 height 60
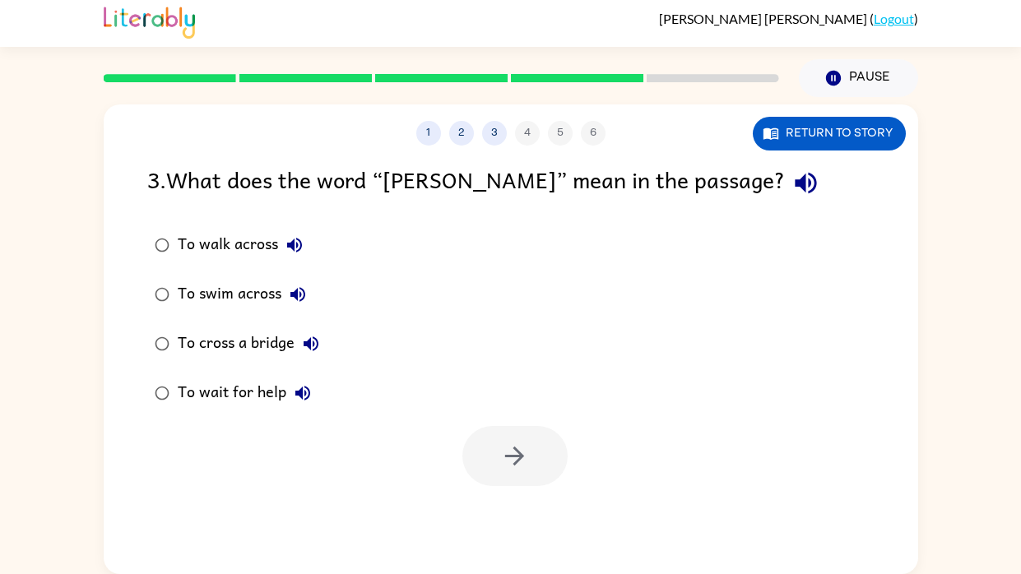
click at [795, 185] on icon "button" at bounding box center [805, 183] width 21 height 21
click at [791, 182] on icon "button" at bounding box center [805, 183] width 29 height 29
click at [791, 177] on icon "button" at bounding box center [805, 183] width 29 height 29
click at [230, 290] on div "To swim across" at bounding box center [246, 294] width 137 height 33
click at [541, 450] on button "button" at bounding box center [514, 456] width 105 height 60
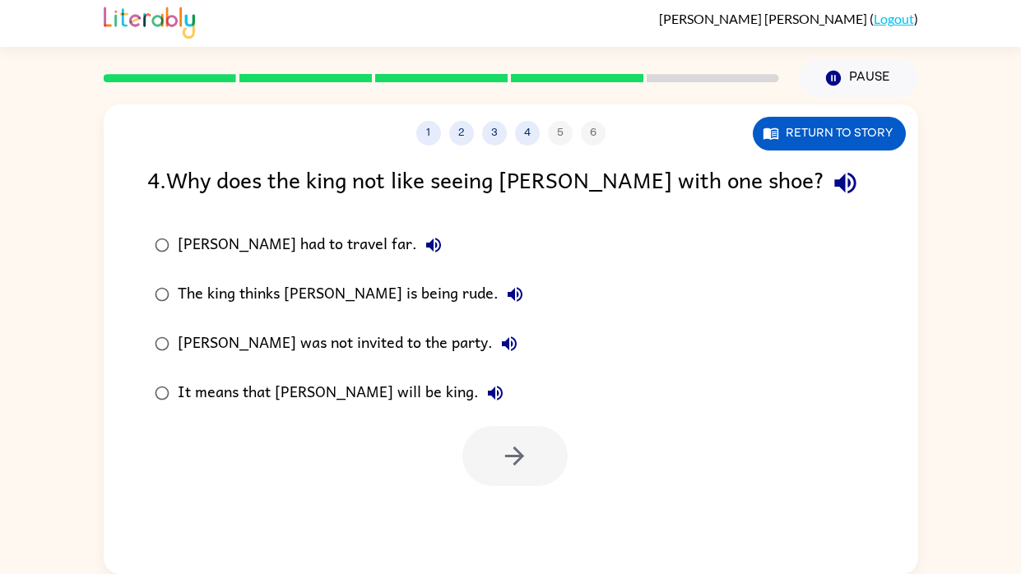
click at [292, 387] on div "It means that [PERSON_NAME] will be king." at bounding box center [345, 393] width 334 height 33
click at [509, 447] on icon "button" at bounding box center [514, 456] width 29 height 29
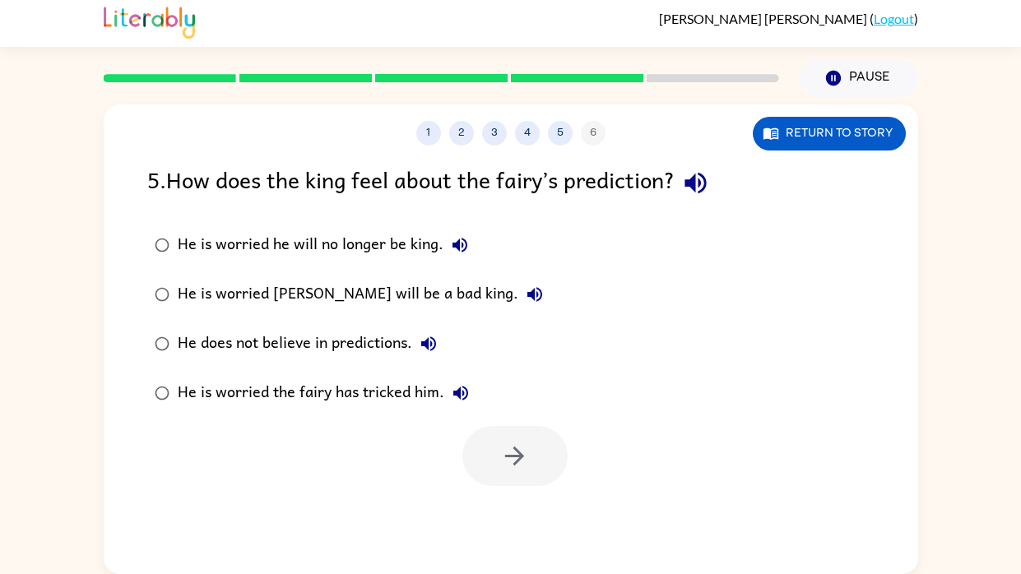
click at [708, 173] on icon "button" at bounding box center [695, 183] width 29 height 29
click at [460, 240] on icon "button" at bounding box center [460, 245] width 20 height 20
click at [525, 286] on icon "button" at bounding box center [535, 295] width 20 height 20
click at [425, 334] on icon "button" at bounding box center [429, 344] width 20 height 20
click at [465, 385] on icon "button" at bounding box center [461, 393] width 20 height 20
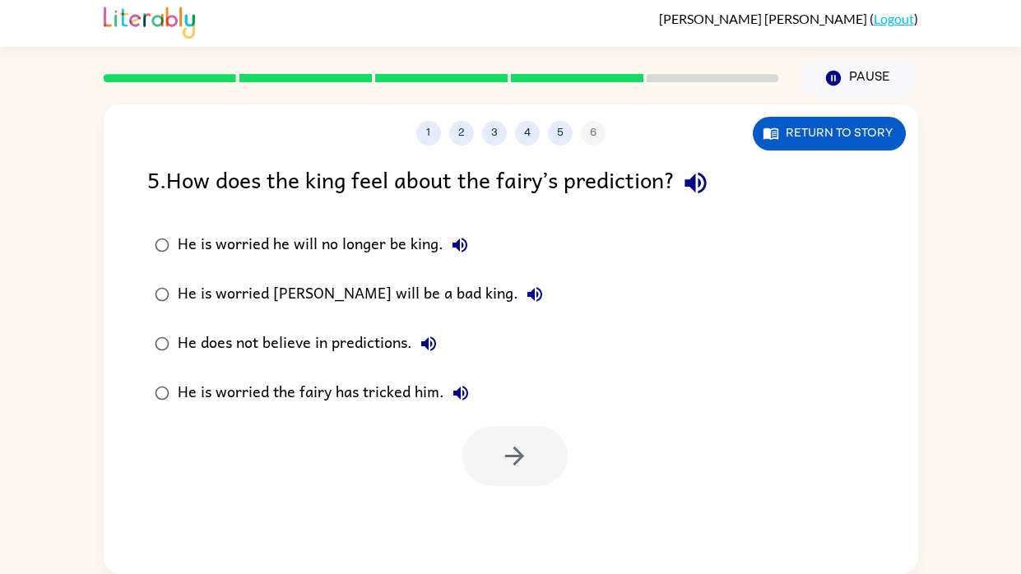
click at [465, 385] on icon "button" at bounding box center [461, 393] width 20 height 20
click at [378, 389] on div "He is worried the fairy has tricked him." at bounding box center [327, 393] width 299 height 33
click at [505, 457] on icon "button" at bounding box center [514, 456] width 29 height 29
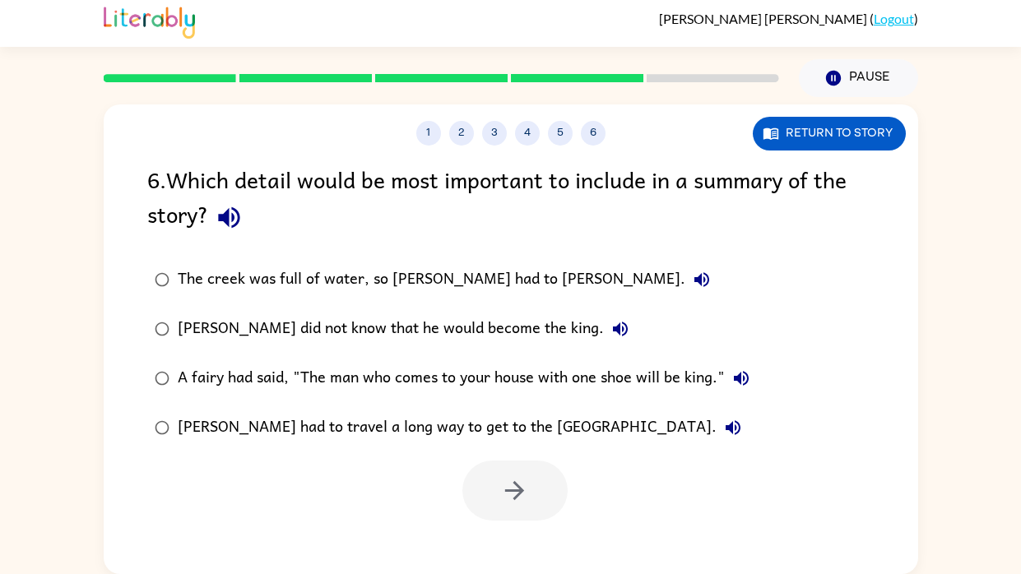
click at [233, 223] on icon "button" at bounding box center [229, 217] width 29 height 29
click at [694, 277] on icon "button" at bounding box center [701, 279] width 15 height 15
click at [610, 322] on icon "button" at bounding box center [620, 329] width 20 height 20
click at [462, 322] on div "[PERSON_NAME] did not know that he would become the king." at bounding box center [407, 329] width 459 height 33
click at [513, 455] on div at bounding box center [511, 486] width 814 height 68
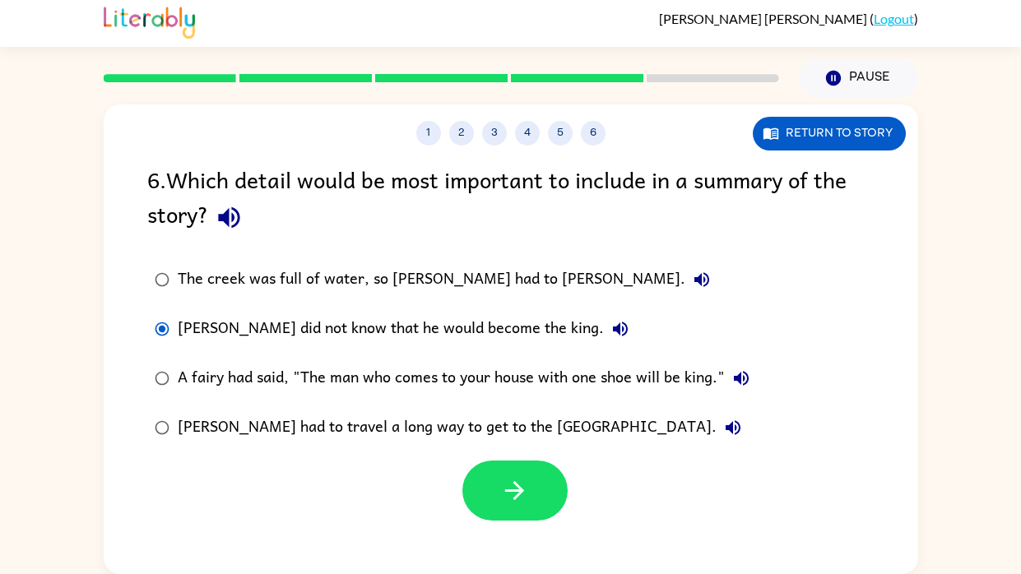
click at [387, 269] on div "The creek was full of water, so [PERSON_NAME] had to [PERSON_NAME]." at bounding box center [448, 279] width 541 height 33
click at [694, 280] on icon "button" at bounding box center [701, 279] width 15 height 15
click at [525, 478] on icon "button" at bounding box center [514, 490] width 29 height 29
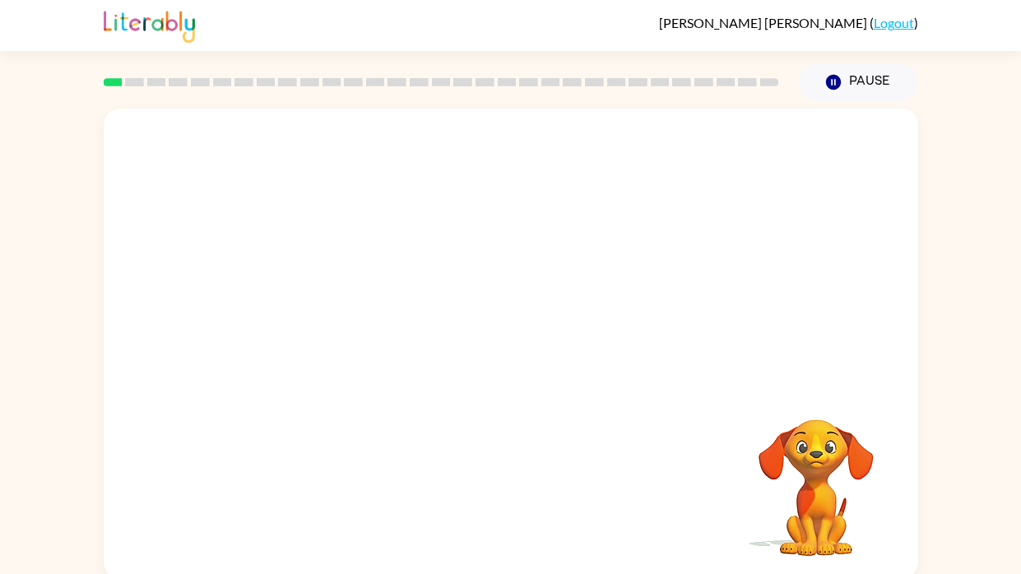
scroll to position [5, 0]
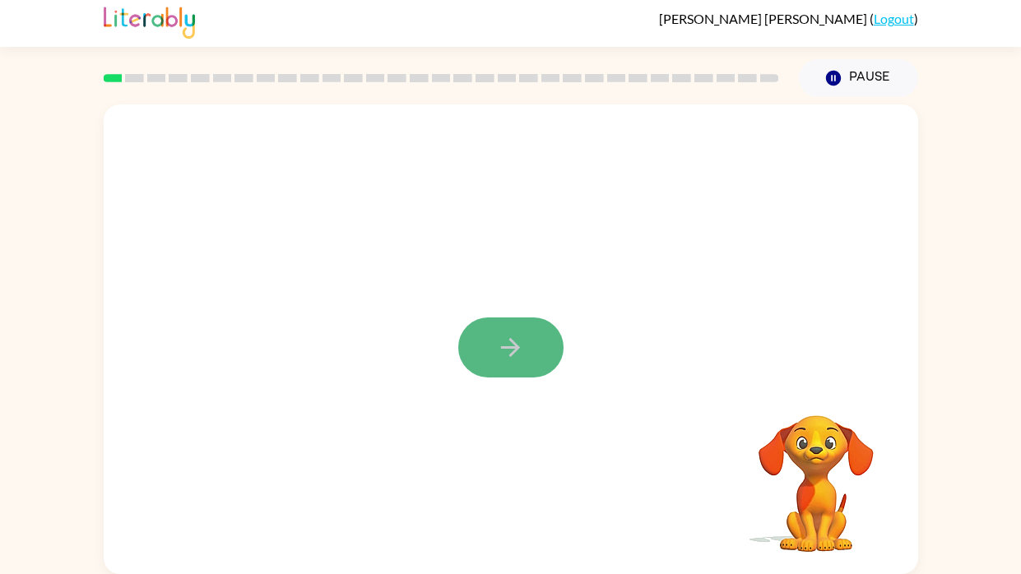
click at [517, 337] on icon "button" at bounding box center [510, 347] width 29 height 29
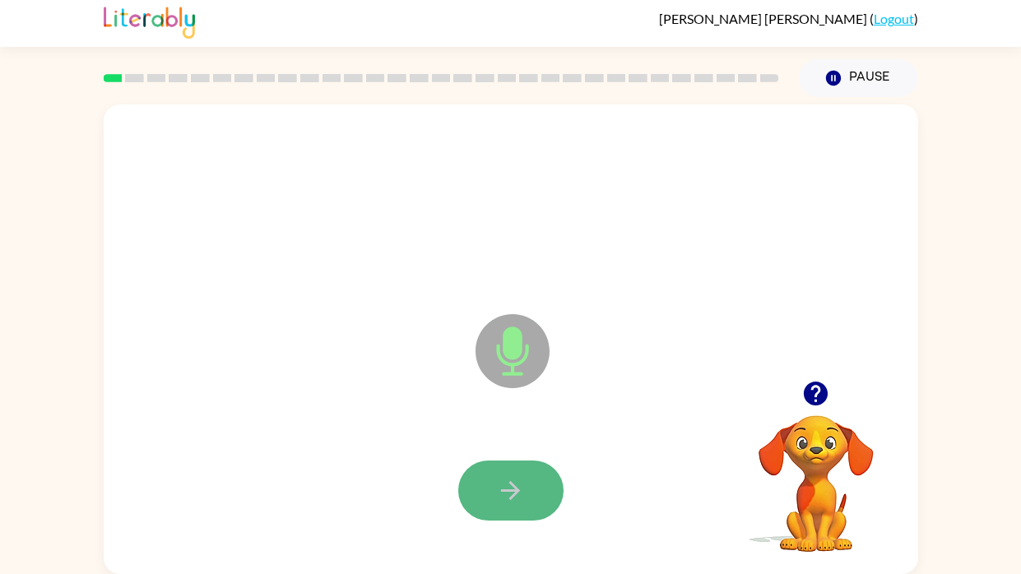
click at [518, 497] on icon "button" at bounding box center [510, 490] width 29 height 29
click at [521, 494] on icon "button" at bounding box center [510, 490] width 29 height 29
click at [496, 484] on icon "button" at bounding box center [510, 490] width 29 height 29
click at [410, 468] on div at bounding box center [511, 491] width 782 height 135
click at [500, 486] on icon "button" at bounding box center [510, 490] width 29 height 29
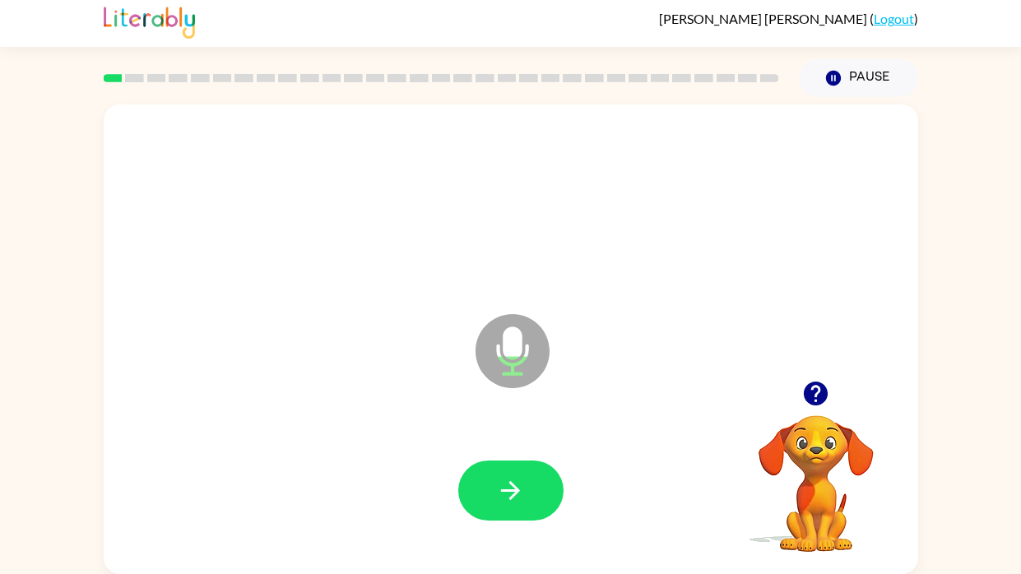
click at [374, 443] on div at bounding box center [511, 491] width 782 height 135
click at [506, 494] on icon "button" at bounding box center [510, 490] width 29 height 29
click at [452, 482] on div at bounding box center [511, 491] width 782 height 135
click at [491, 494] on button "button" at bounding box center [510, 491] width 105 height 60
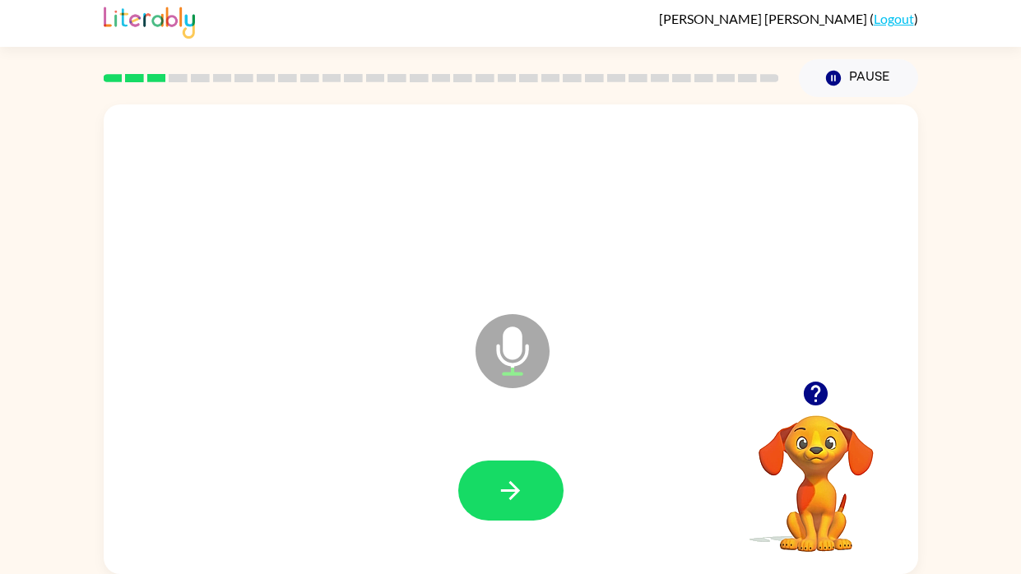
click at [397, 452] on div at bounding box center [511, 491] width 782 height 135
click at [508, 486] on icon "button" at bounding box center [510, 490] width 29 height 29
click at [398, 398] on div "Microphone The Microphone is here when it is your turn to talk" at bounding box center [511, 339] width 814 height 470
click at [531, 488] on button "button" at bounding box center [510, 491] width 105 height 60
click at [421, 431] on div at bounding box center [511, 491] width 782 height 135
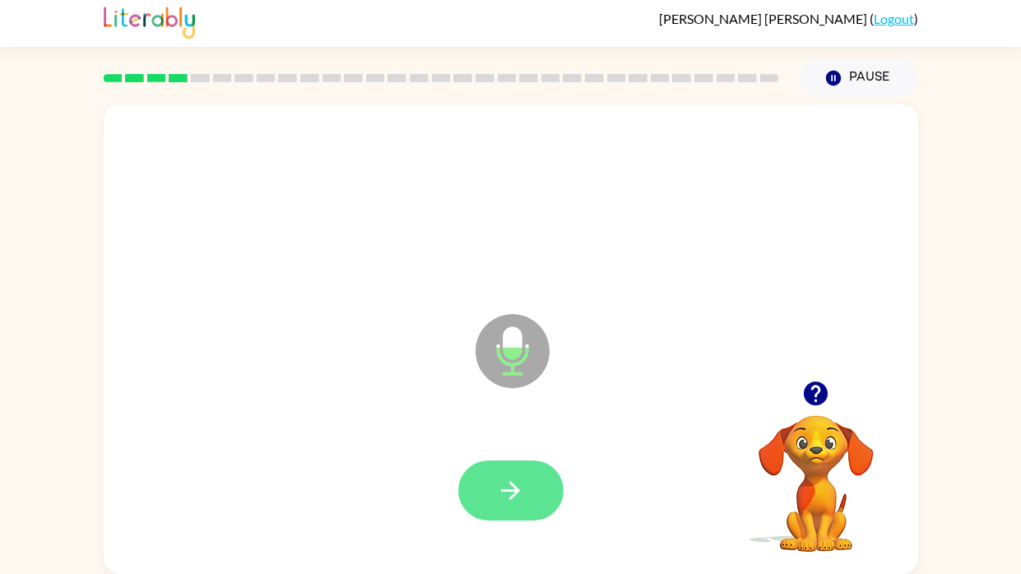
click at [499, 476] on icon "button" at bounding box center [510, 490] width 29 height 29
click at [511, 489] on icon "button" at bounding box center [510, 490] width 19 height 19
click at [489, 488] on button "button" at bounding box center [510, 491] width 105 height 60
click at [490, 497] on button "button" at bounding box center [510, 491] width 105 height 60
click at [538, 479] on button "button" at bounding box center [510, 491] width 105 height 60
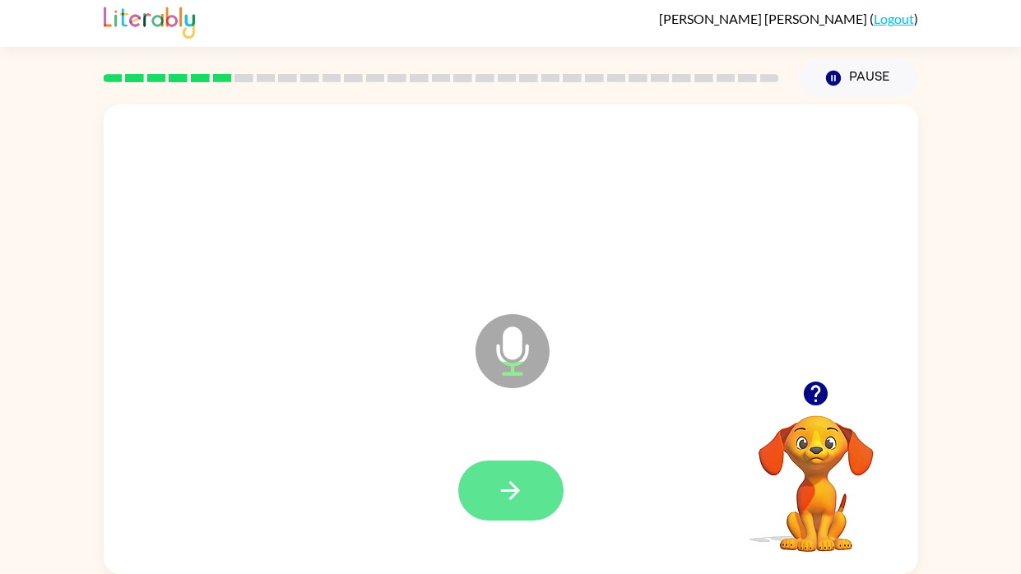
click at [480, 472] on button "button" at bounding box center [510, 491] width 105 height 60
click at [534, 485] on button "button" at bounding box center [510, 491] width 105 height 60
click at [532, 490] on button "button" at bounding box center [510, 491] width 105 height 60
click at [566, 508] on div at bounding box center [511, 491] width 782 height 135
click at [514, 480] on icon "button" at bounding box center [510, 490] width 29 height 29
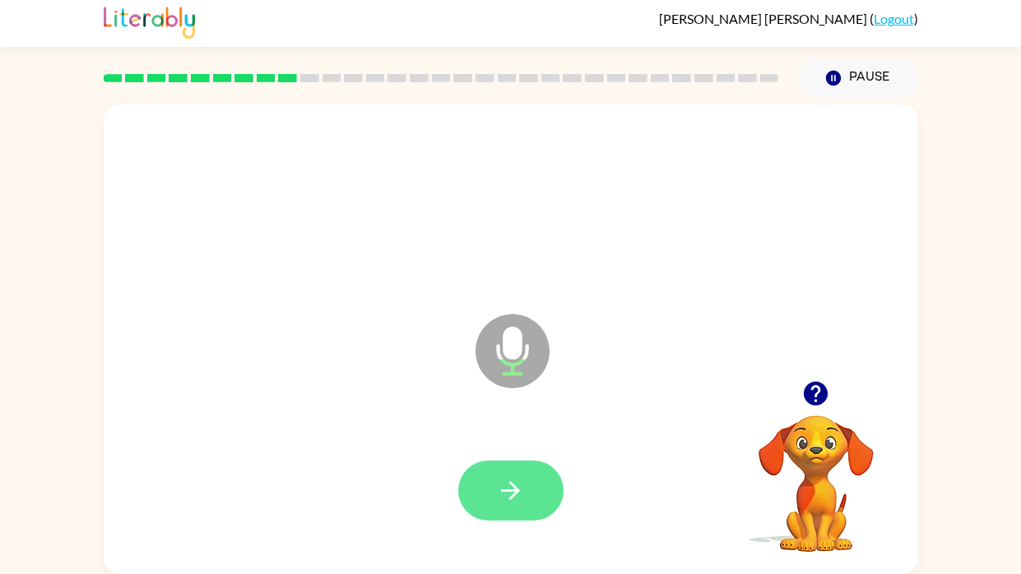
click at [540, 479] on button "button" at bounding box center [510, 491] width 105 height 60
click at [518, 507] on button "button" at bounding box center [510, 491] width 105 height 60
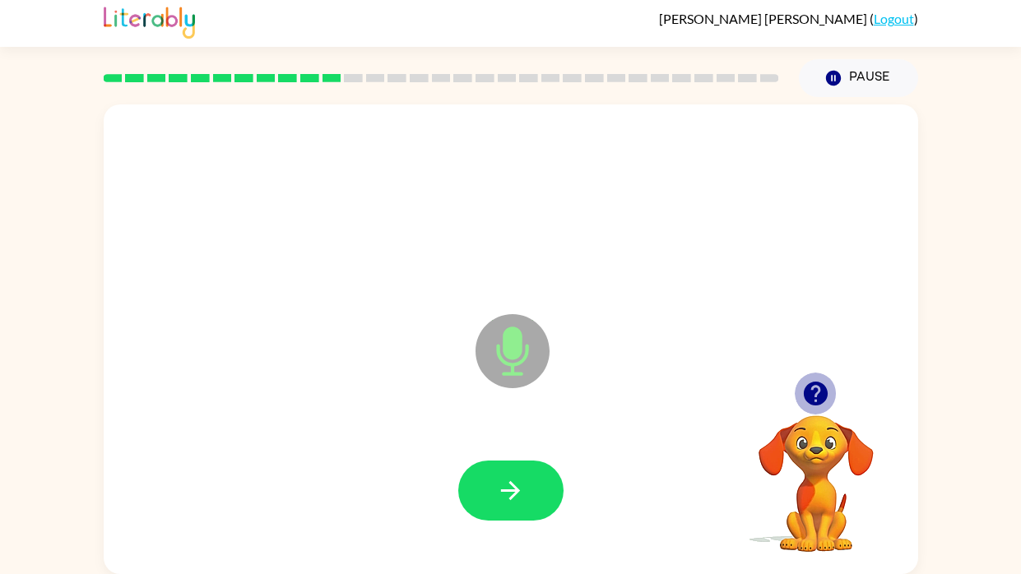
click at [814, 392] on icon "button" at bounding box center [816, 394] width 24 height 24
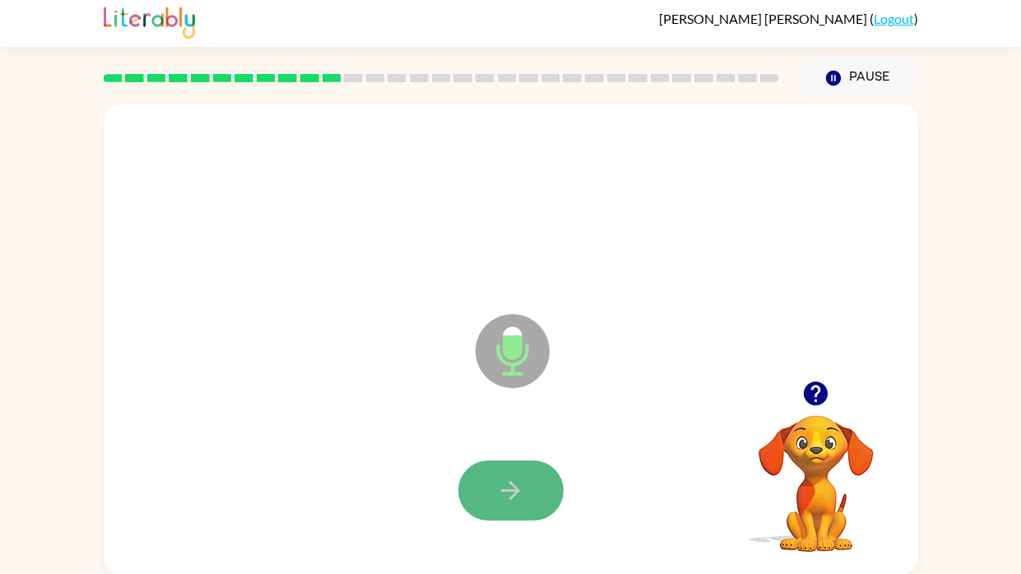
click at [516, 490] on icon "button" at bounding box center [510, 490] width 19 height 19
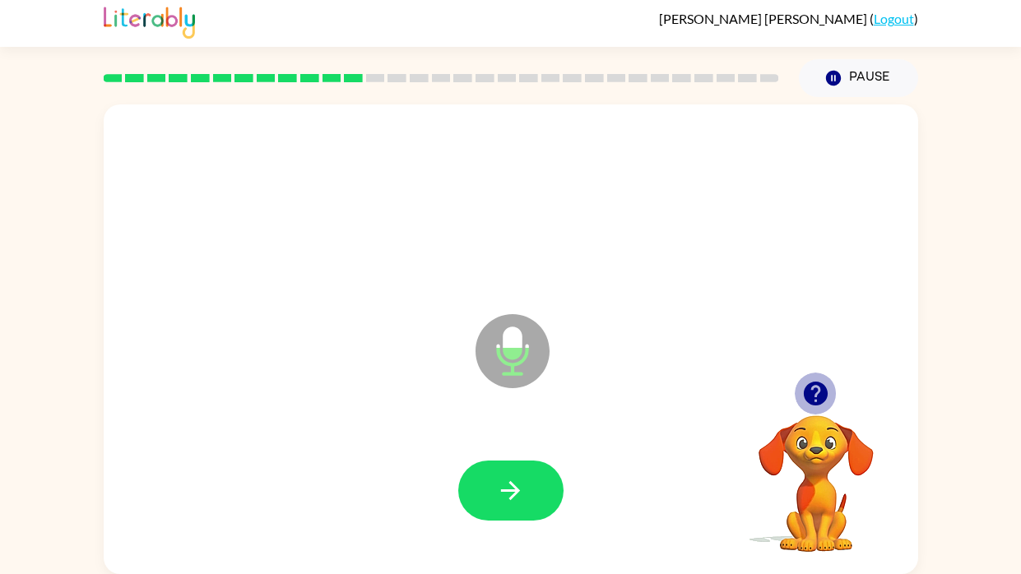
click at [819, 387] on icon "button" at bounding box center [815, 393] width 29 height 29
click at [523, 487] on icon "button" at bounding box center [510, 490] width 29 height 29
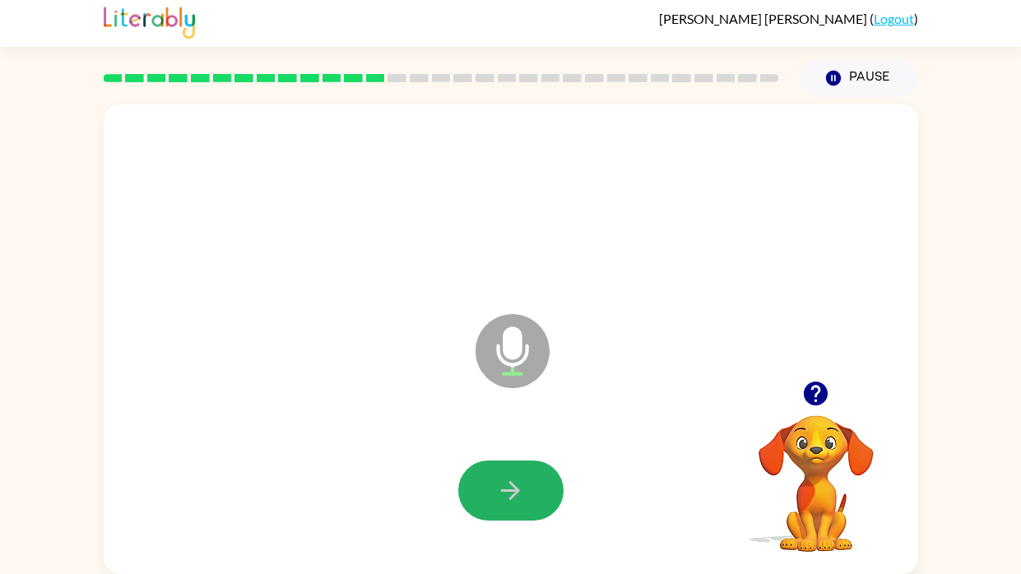
click at [523, 487] on icon "button" at bounding box center [510, 490] width 29 height 29
click at [527, 492] on button "button" at bounding box center [510, 491] width 105 height 60
click at [376, 414] on div "Microphone The Microphone is here when it is your turn to talk" at bounding box center [511, 339] width 814 height 470
click at [515, 492] on icon "button" at bounding box center [510, 490] width 19 height 19
click at [527, 491] on button "button" at bounding box center [510, 491] width 105 height 60
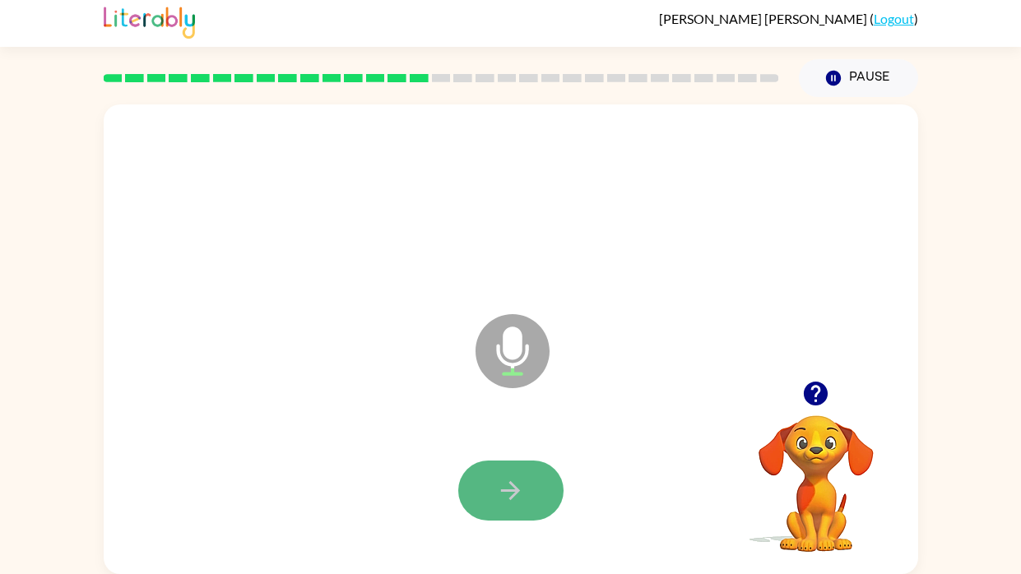
click at [527, 491] on button "button" at bounding box center [510, 491] width 105 height 60
click at [517, 486] on icon "button" at bounding box center [510, 490] width 29 height 29
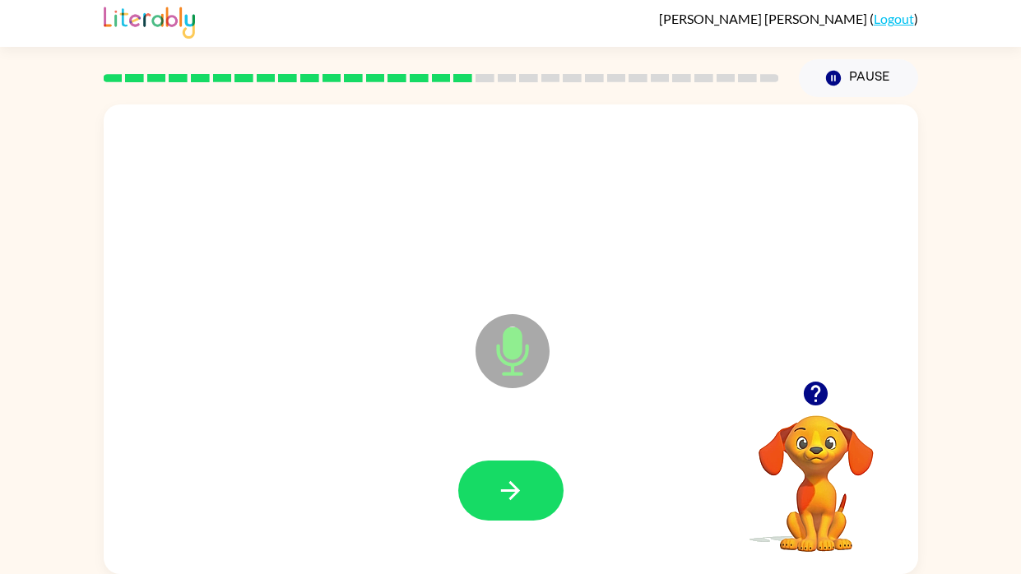
click at [517, 486] on icon "button" at bounding box center [510, 490] width 29 height 29
click at [379, 420] on div "Microphone The Microphone is here when it is your turn to talk" at bounding box center [511, 339] width 814 height 470
click at [493, 487] on button "button" at bounding box center [510, 491] width 105 height 60
click at [399, 420] on div "Microphone The Microphone is here when it is your turn to talk" at bounding box center [511, 339] width 814 height 470
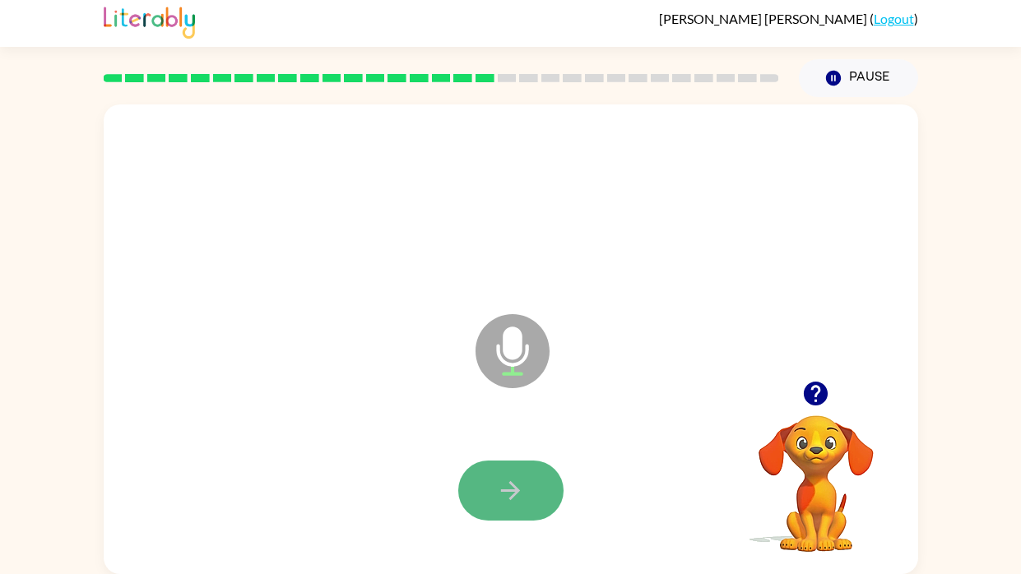
click at [528, 470] on button "button" at bounding box center [510, 491] width 105 height 60
click at [493, 479] on button "button" at bounding box center [510, 491] width 105 height 60
click at [371, 428] on div at bounding box center [511, 491] width 782 height 135
click at [521, 497] on icon "button" at bounding box center [510, 490] width 29 height 29
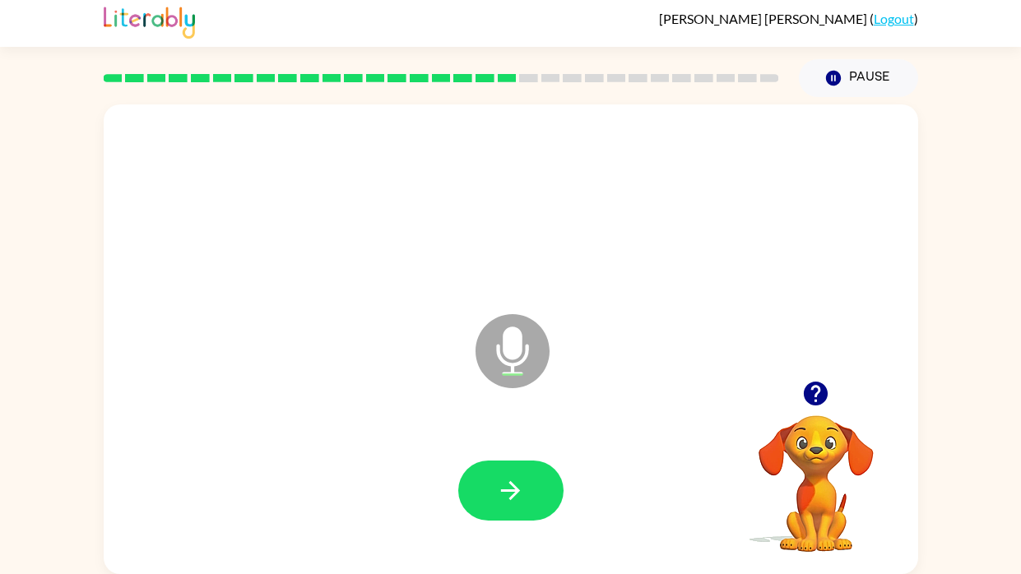
click at [394, 444] on div at bounding box center [511, 491] width 782 height 135
click at [476, 487] on button "button" at bounding box center [510, 491] width 105 height 60
click at [490, 485] on button "button" at bounding box center [510, 491] width 105 height 60
click at [444, 466] on div at bounding box center [511, 491] width 782 height 135
click at [476, 481] on button "button" at bounding box center [510, 491] width 105 height 60
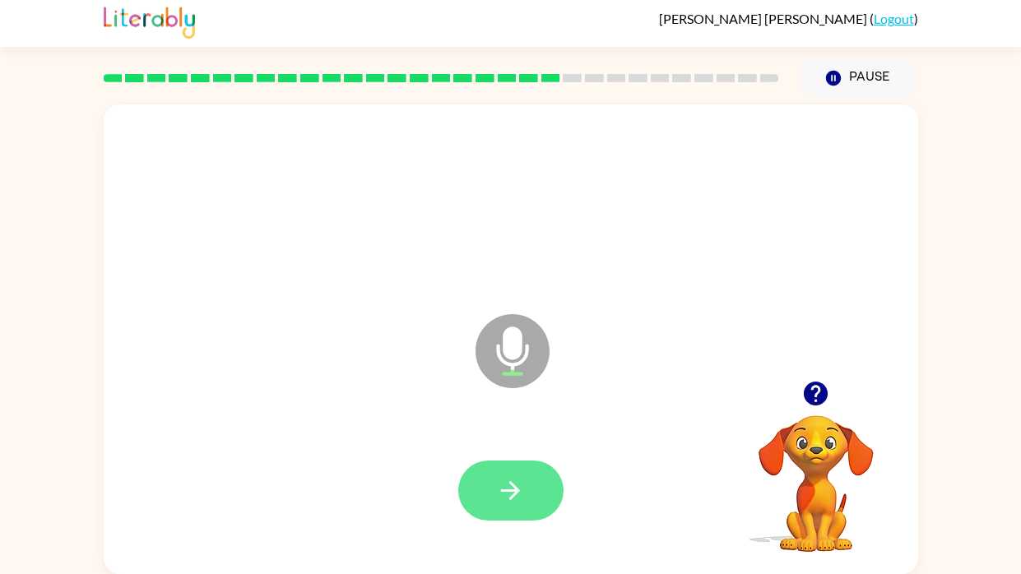
click at [500, 485] on icon "button" at bounding box center [510, 490] width 29 height 29
click at [475, 490] on button "button" at bounding box center [510, 491] width 105 height 60
click at [550, 476] on button "button" at bounding box center [510, 491] width 105 height 60
click at [538, 485] on button "button" at bounding box center [510, 491] width 105 height 60
click at [541, 491] on button "button" at bounding box center [510, 491] width 105 height 60
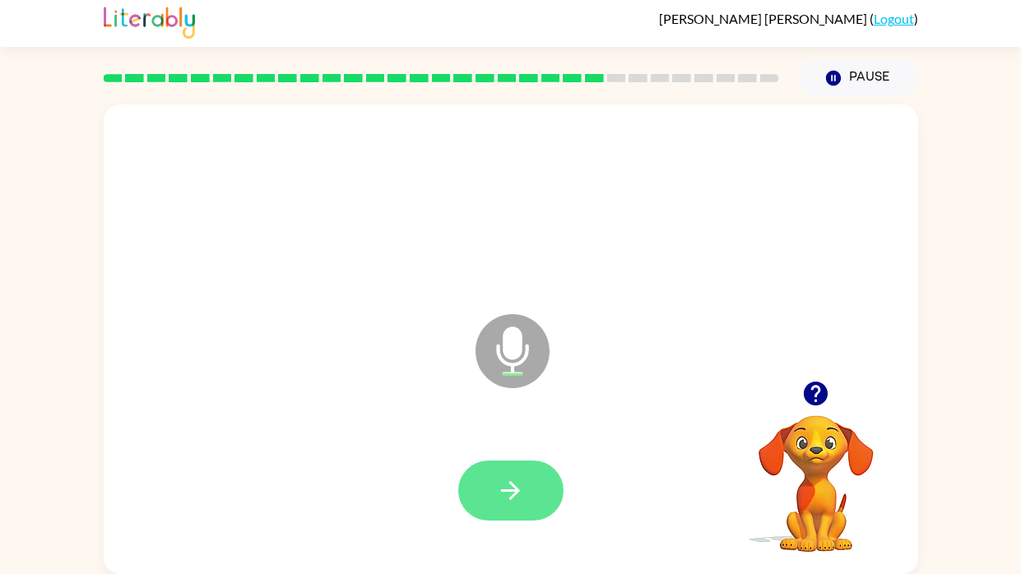
click at [490, 494] on button "button" at bounding box center [510, 491] width 105 height 60
click at [540, 485] on button "button" at bounding box center [510, 491] width 105 height 60
click at [537, 499] on button "button" at bounding box center [510, 491] width 105 height 60
click at [537, 483] on button "button" at bounding box center [510, 491] width 105 height 60
click at [531, 485] on button "button" at bounding box center [510, 491] width 105 height 60
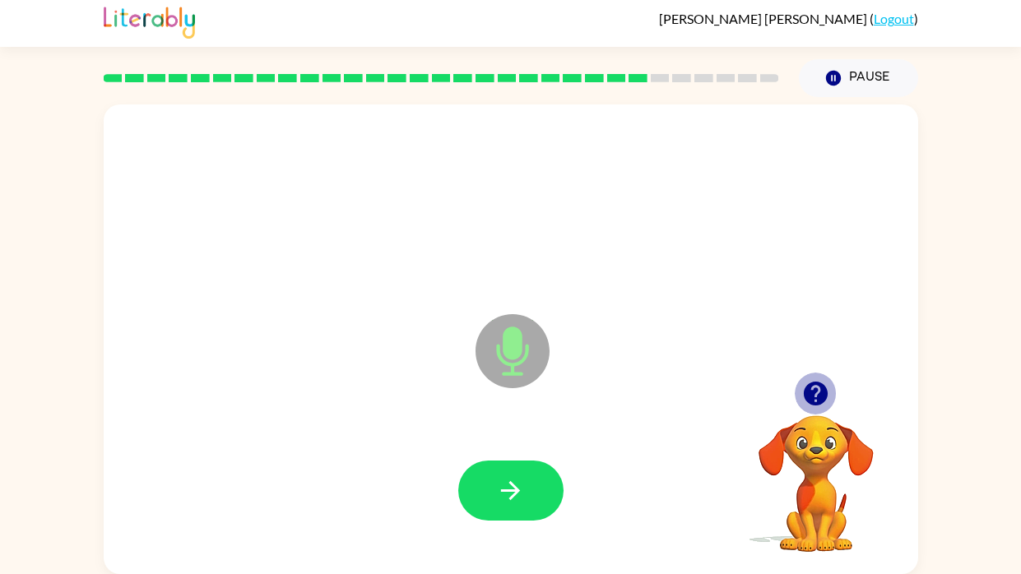
click at [818, 399] on icon "button" at bounding box center [816, 394] width 24 height 24
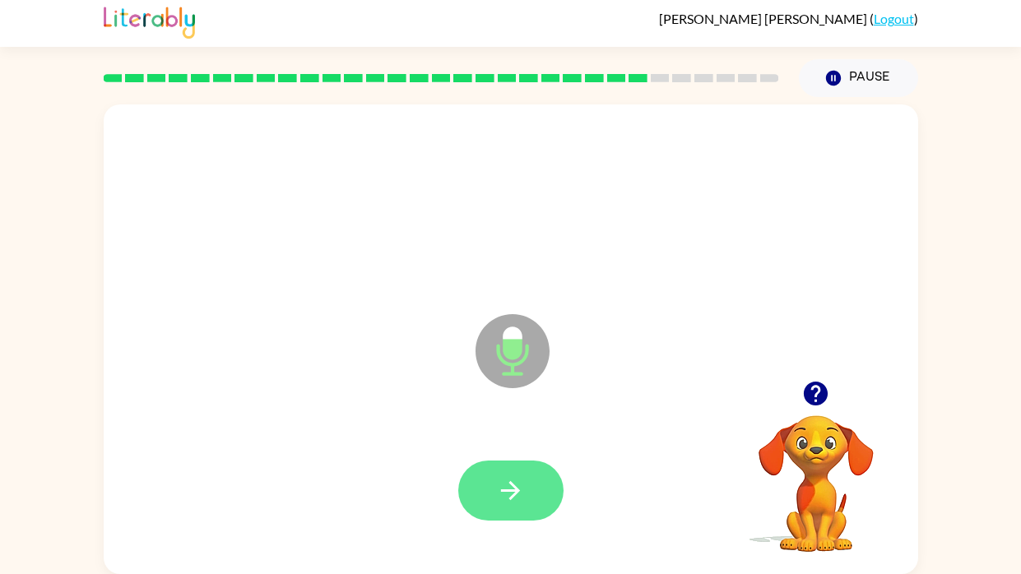
click at [499, 490] on icon "button" at bounding box center [510, 490] width 29 height 29
click at [517, 480] on icon "button" at bounding box center [510, 490] width 29 height 29
click at [517, 485] on icon "button" at bounding box center [510, 490] width 29 height 29
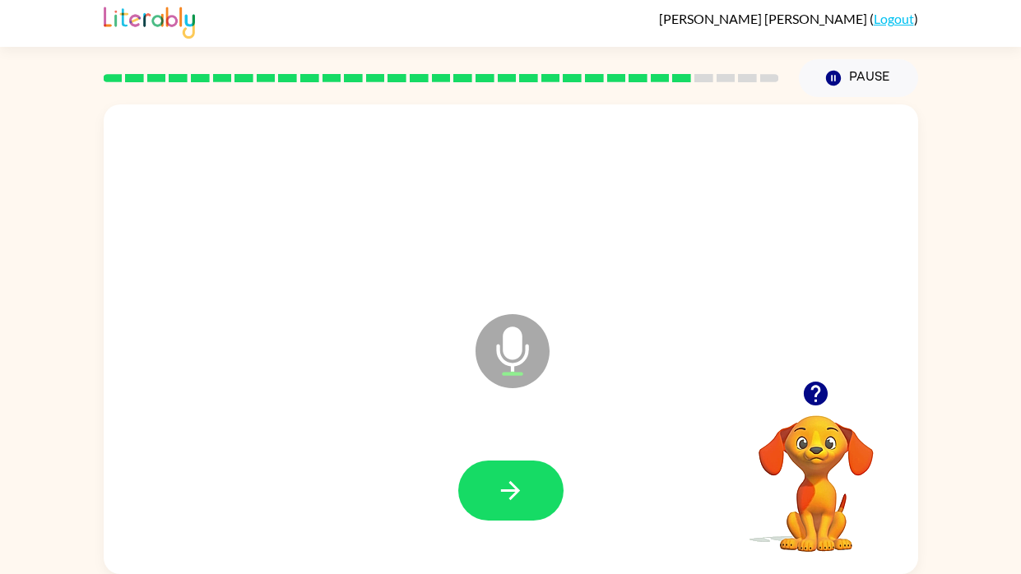
click at [517, 485] on icon "button" at bounding box center [510, 490] width 29 height 29
click at [518, 501] on icon "button" at bounding box center [510, 490] width 29 height 29
click at [820, 398] on icon "button" at bounding box center [816, 394] width 24 height 24
click at [505, 484] on icon "button" at bounding box center [510, 490] width 29 height 29
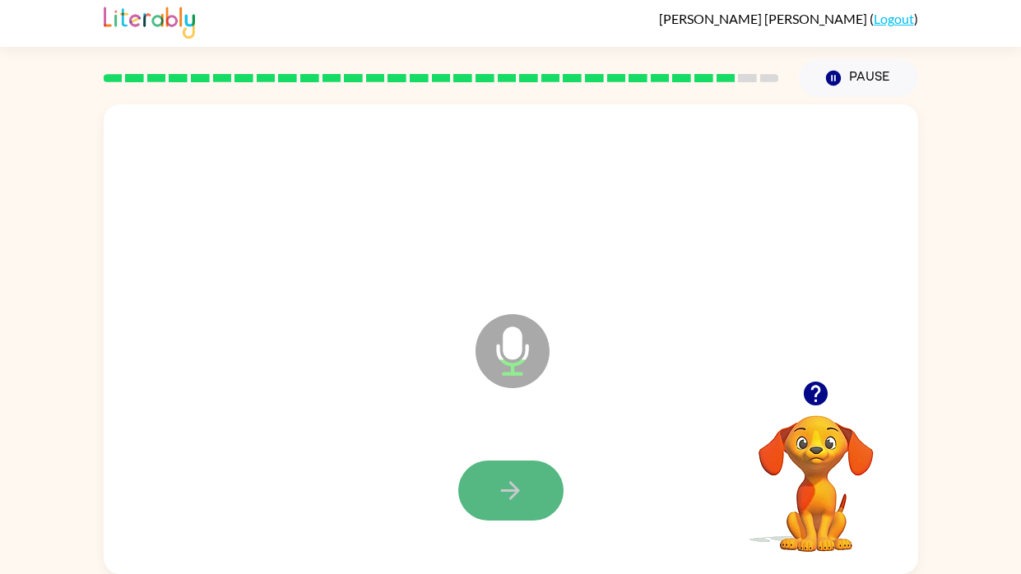
click at [535, 474] on button "button" at bounding box center [510, 491] width 105 height 60
click at [541, 489] on button "button" at bounding box center [510, 491] width 105 height 60
click at [502, 469] on button "button" at bounding box center [510, 491] width 105 height 60
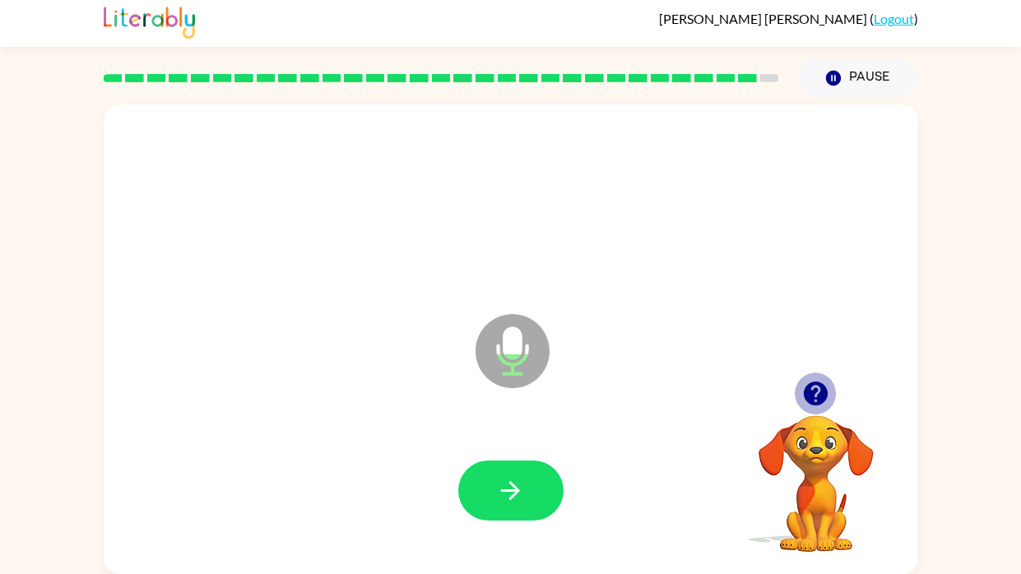
click at [817, 395] on icon "button" at bounding box center [815, 393] width 29 height 29
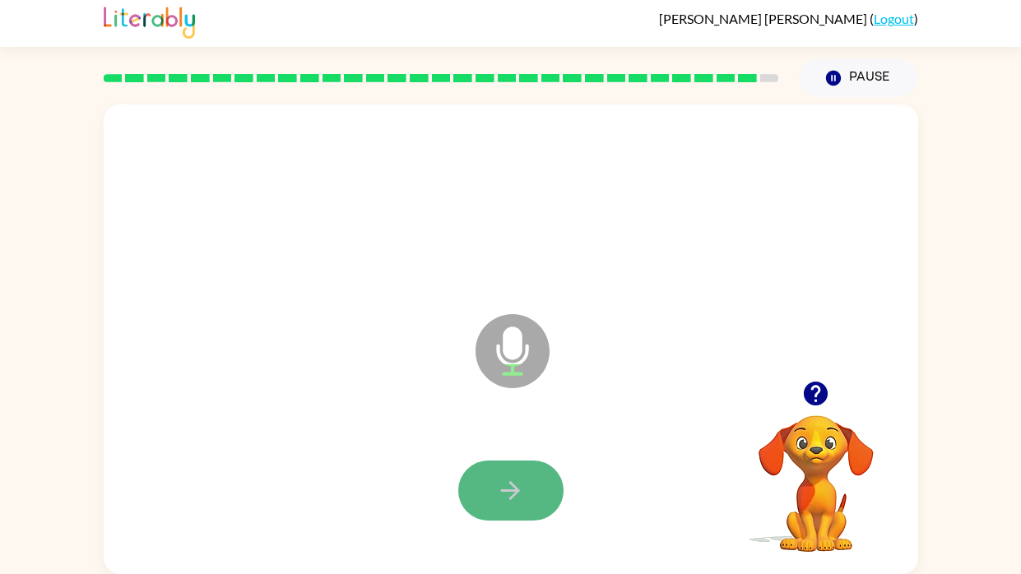
click at [531, 491] on button "button" at bounding box center [510, 491] width 105 height 60
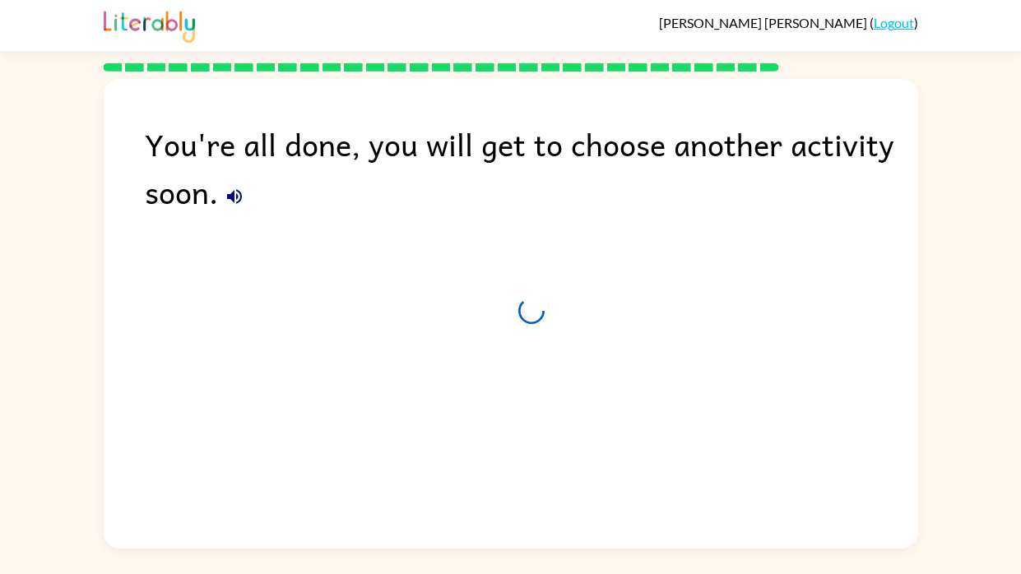
scroll to position [0, 0]
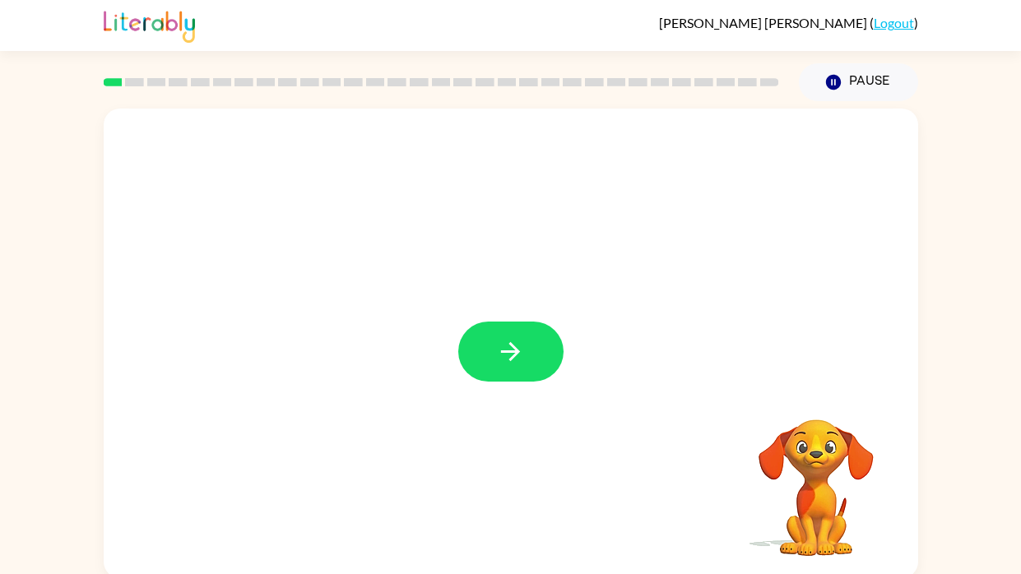
click at [426, 355] on div at bounding box center [511, 344] width 814 height 470
click at [505, 350] on icon "button" at bounding box center [510, 351] width 29 height 29
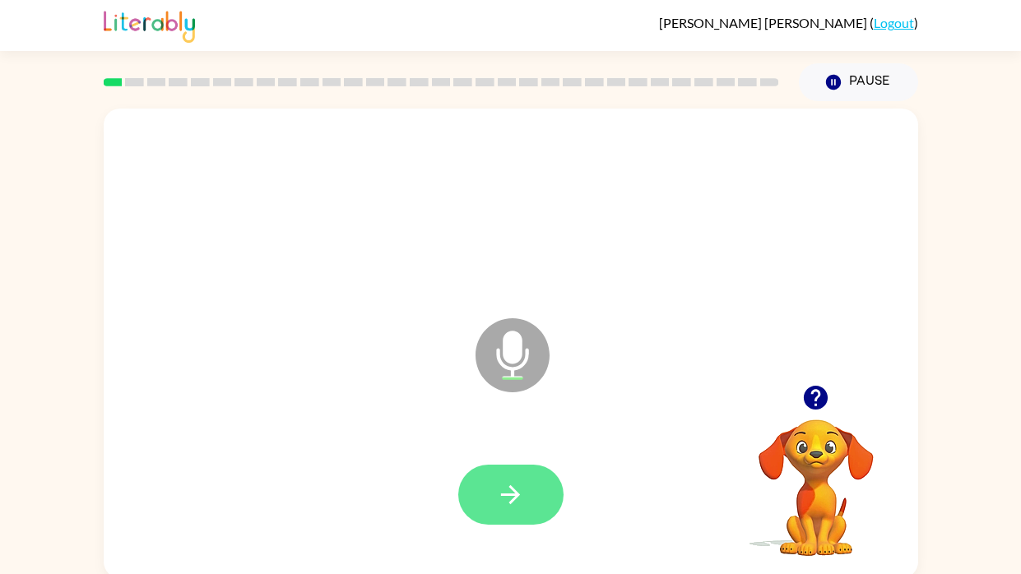
click at [541, 468] on button "button" at bounding box center [510, 495] width 105 height 60
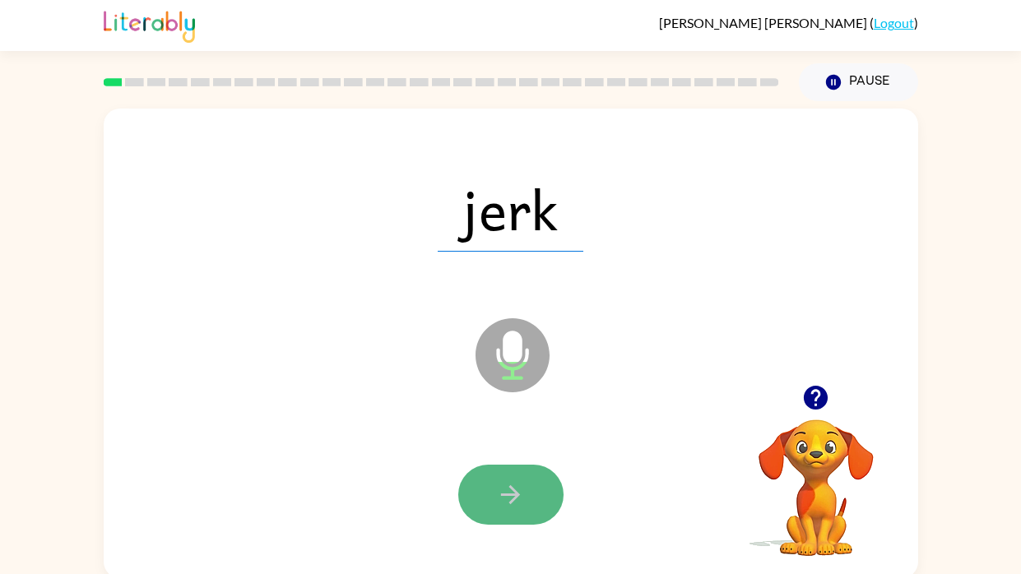
click at [516, 498] on icon "button" at bounding box center [510, 494] width 19 height 19
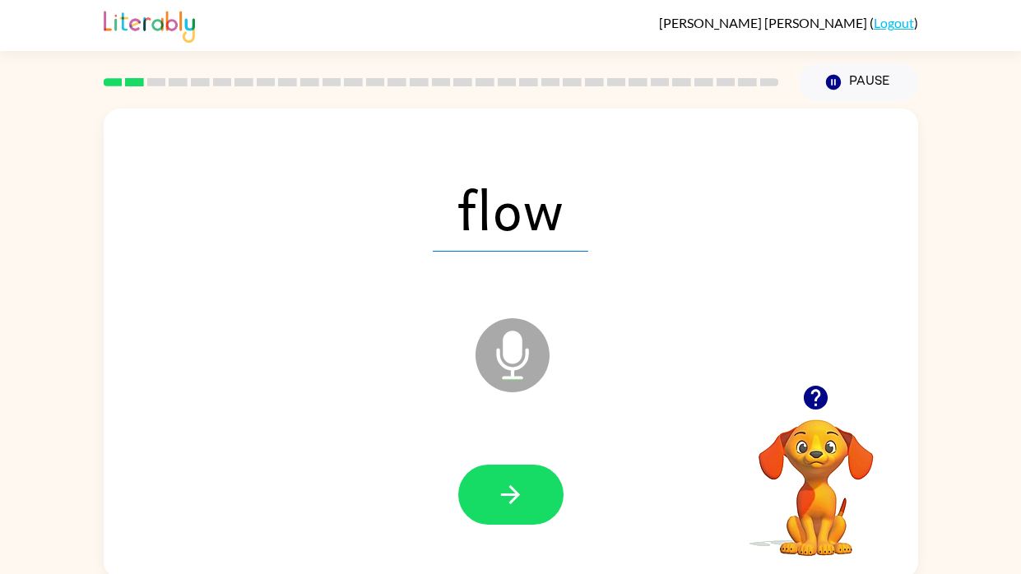
click at [516, 498] on icon "button" at bounding box center [510, 494] width 19 height 19
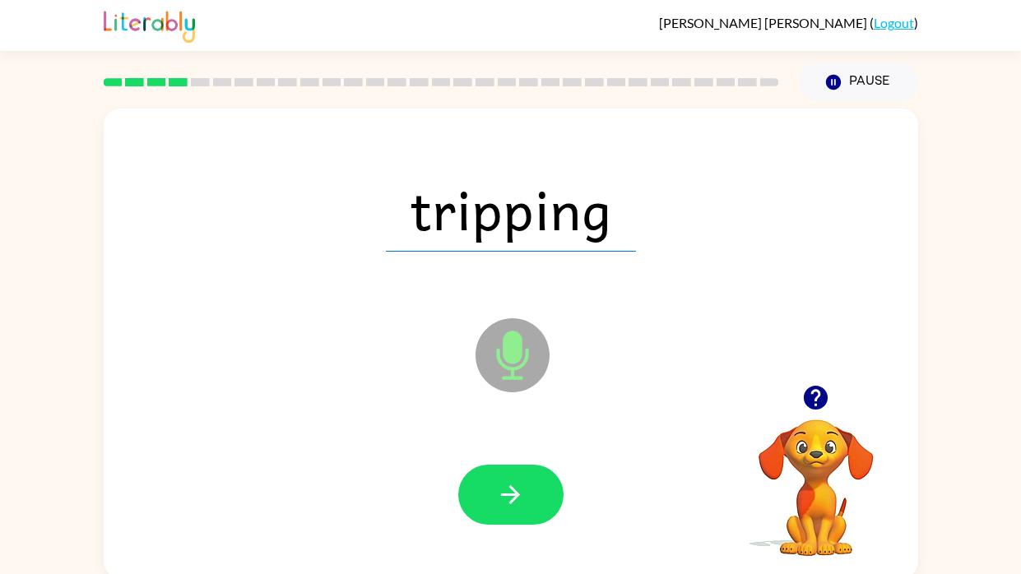
click at [516, 498] on icon "button" at bounding box center [510, 494] width 19 height 19
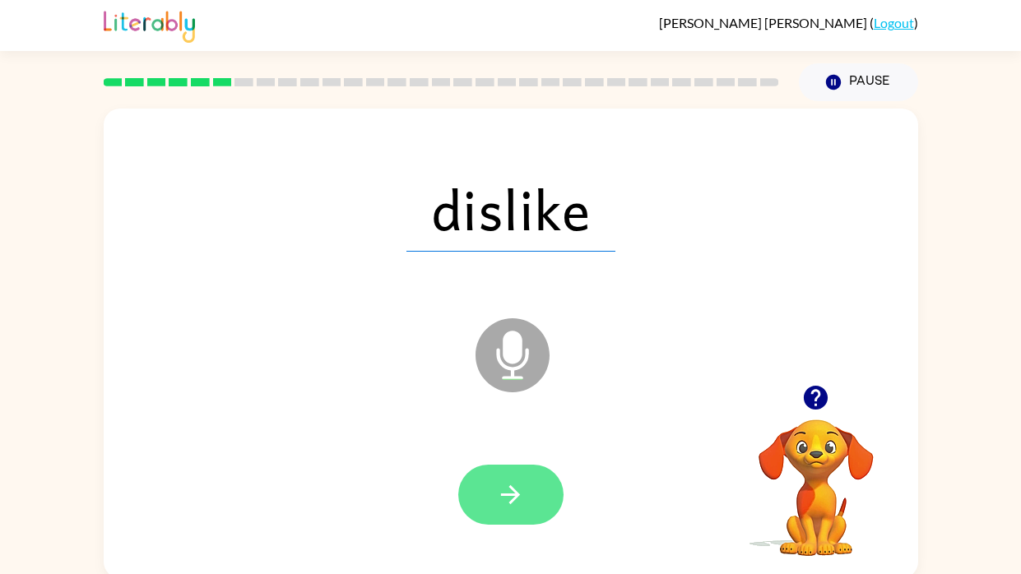
click at [524, 489] on icon "button" at bounding box center [510, 494] width 29 height 29
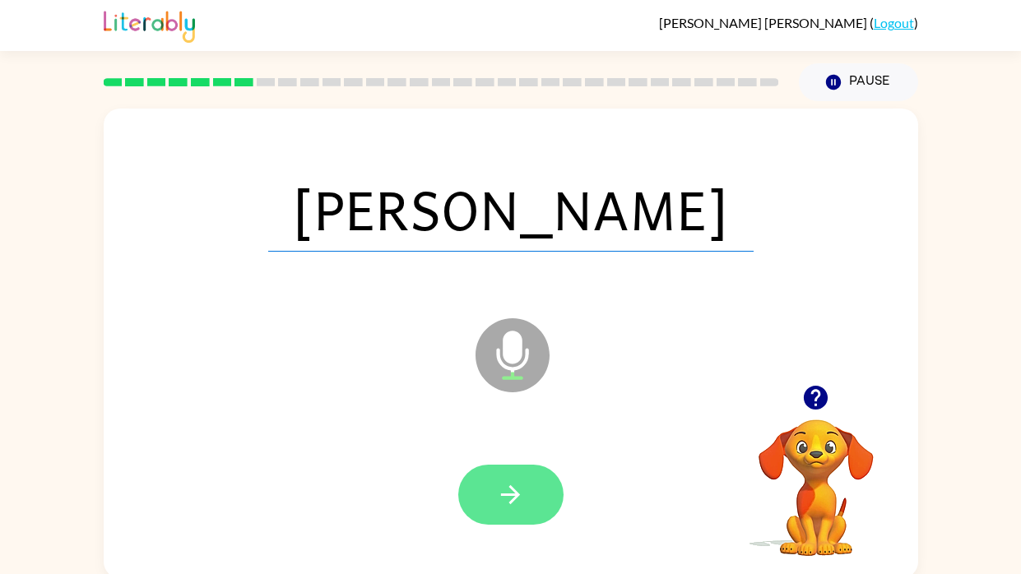
click at [508, 504] on icon "button" at bounding box center [510, 494] width 29 height 29
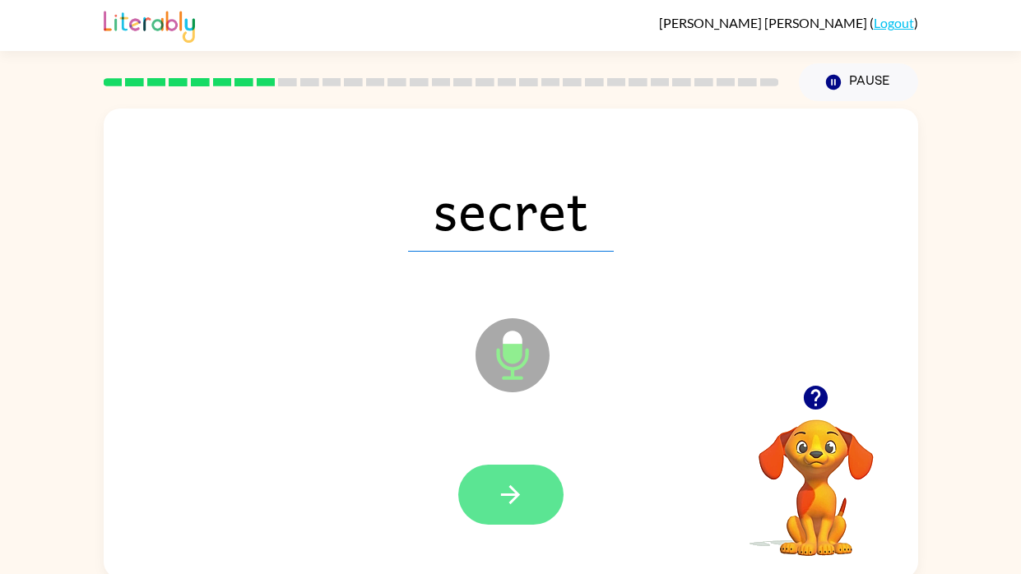
click at [506, 488] on icon "button" at bounding box center [510, 494] width 29 height 29
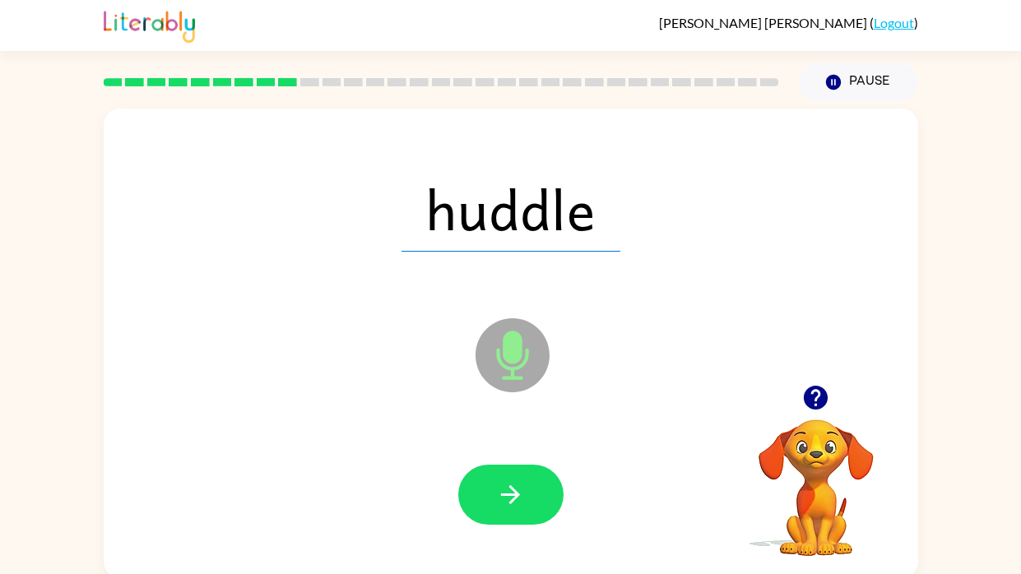
click at [448, 449] on div at bounding box center [511, 495] width 782 height 135
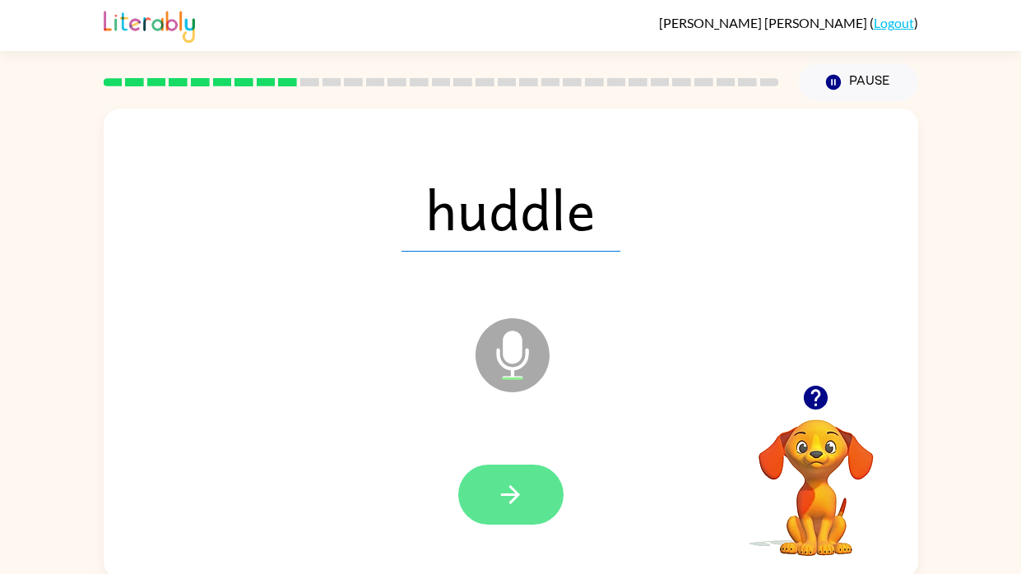
click at [499, 502] on icon "button" at bounding box center [510, 494] width 29 height 29
click at [500, 508] on icon "button" at bounding box center [510, 494] width 29 height 29
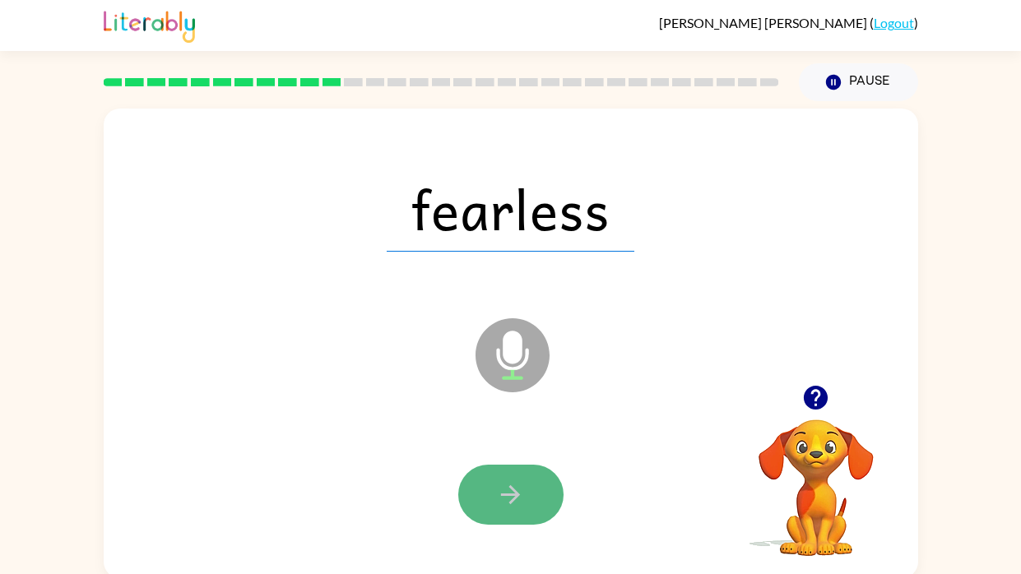
click at [517, 498] on icon "button" at bounding box center [510, 494] width 29 height 29
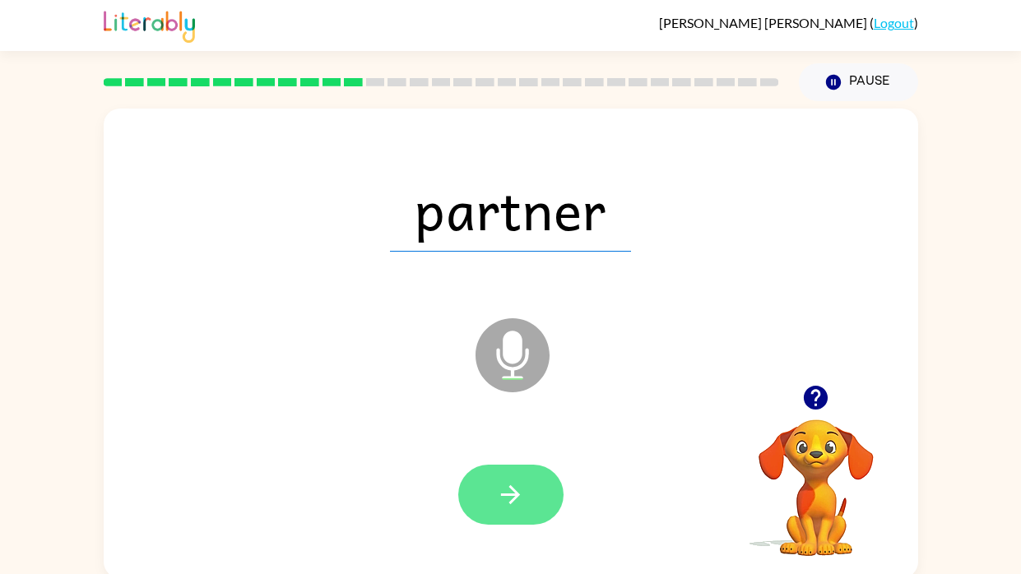
click at [508, 486] on icon "button" at bounding box center [510, 494] width 29 height 29
click at [517, 482] on icon "button" at bounding box center [510, 494] width 29 height 29
click at [517, 481] on icon "button" at bounding box center [510, 494] width 29 height 29
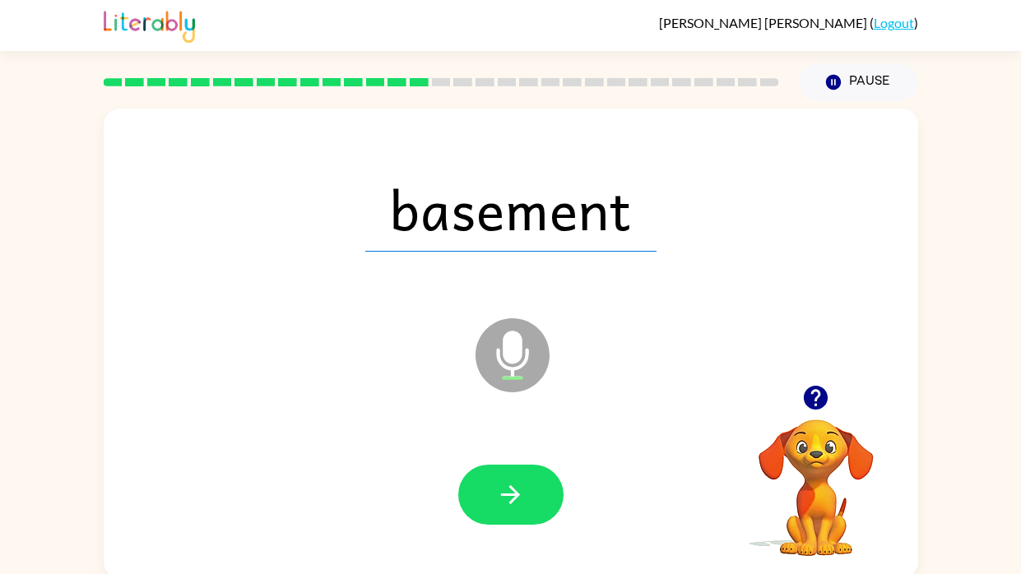
click at [457, 449] on div at bounding box center [511, 495] width 782 height 135
click at [526, 507] on button "button" at bounding box center [510, 495] width 105 height 60
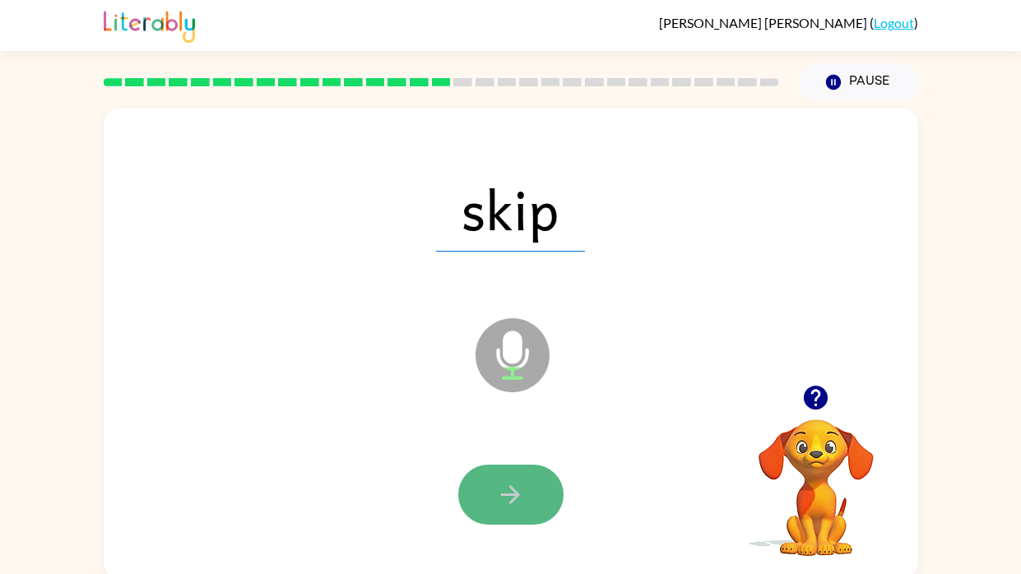
click at [501, 473] on button "button" at bounding box center [510, 495] width 105 height 60
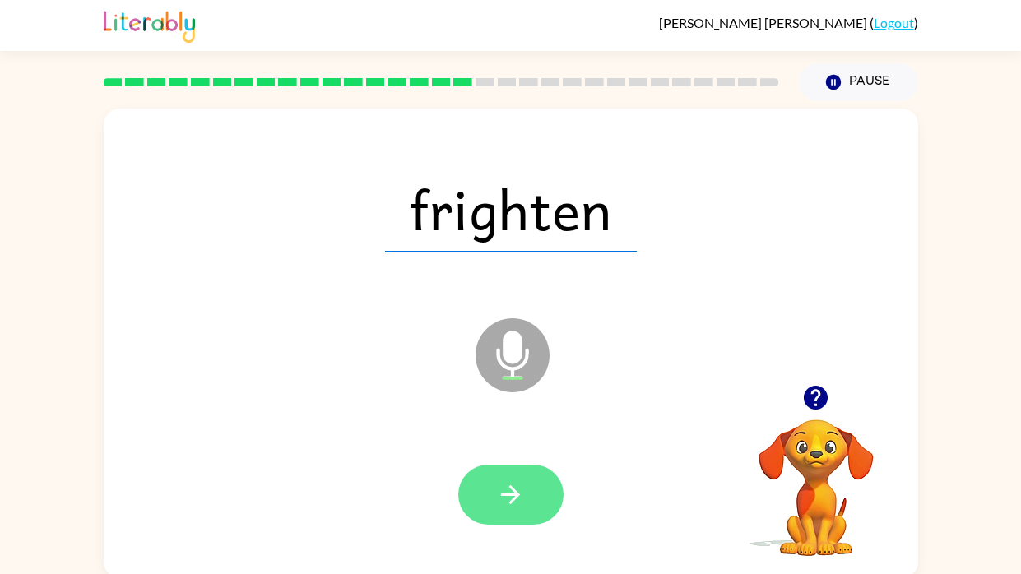
click at [506, 487] on icon "button" at bounding box center [510, 494] width 29 height 29
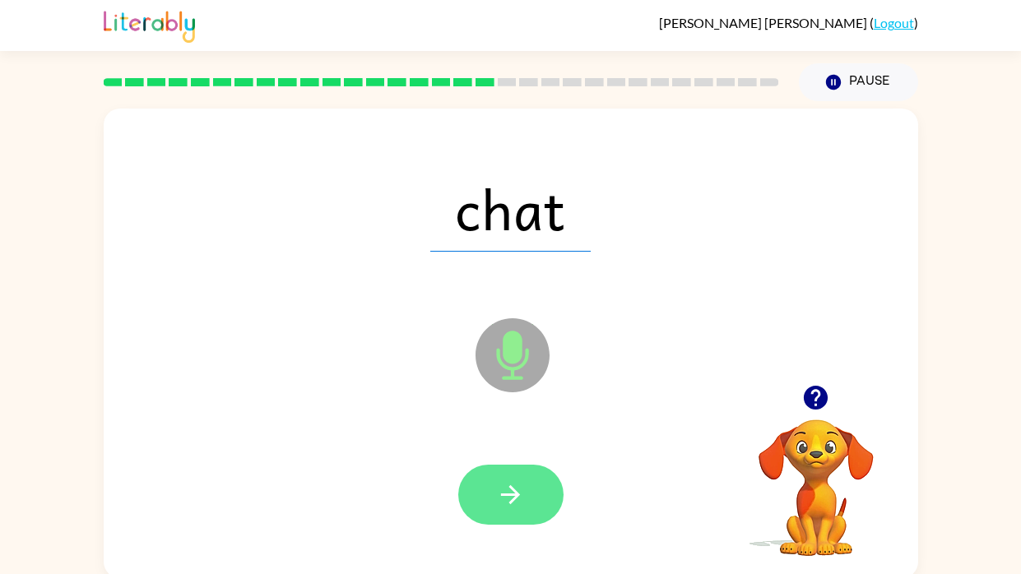
click at [512, 492] on icon "button" at bounding box center [510, 494] width 29 height 29
click at [491, 476] on button "button" at bounding box center [510, 495] width 105 height 60
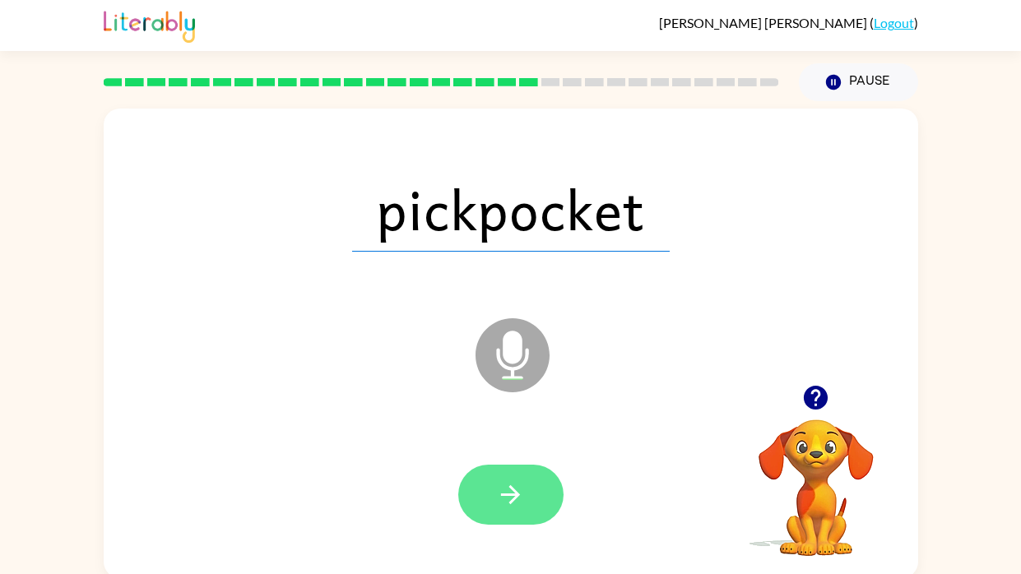
click at [506, 479] on button "button" at bounding box center [510, 495] width 105 height 60
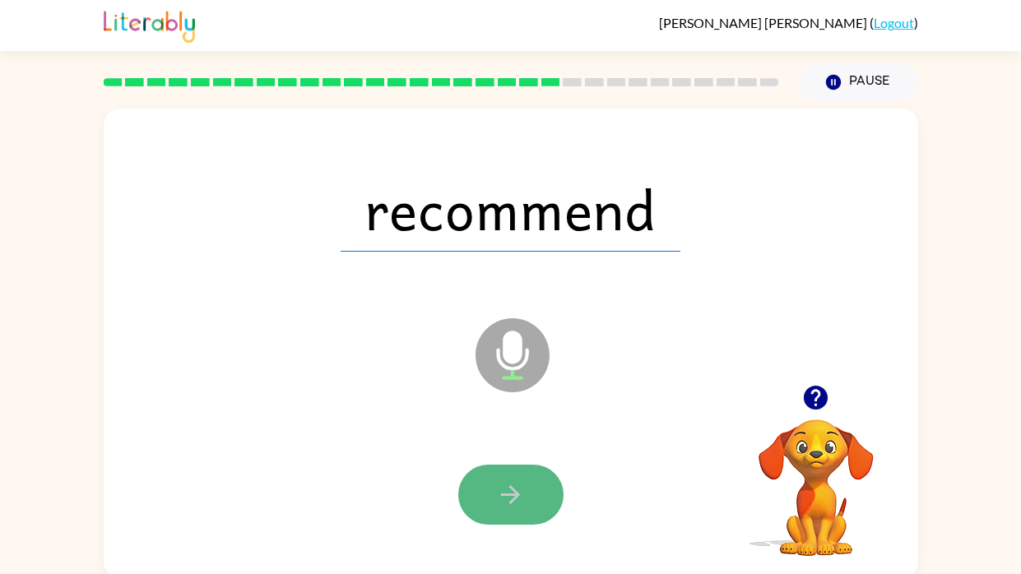
click at [485, 485] on button "button" at bounding box center [510, 495] width 105 height 60
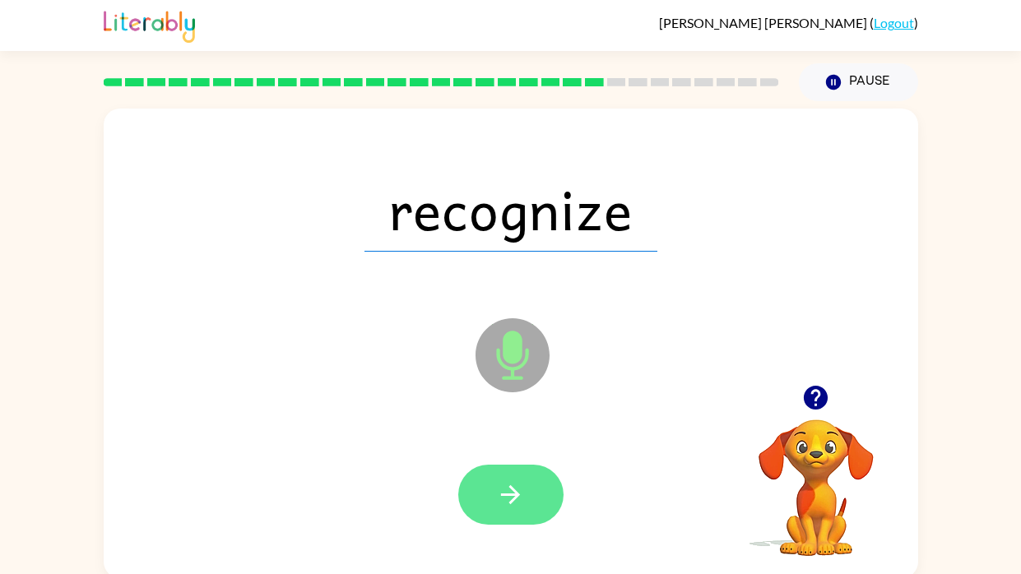
click at [502, 499] on icon "button" at bounding box center [510, 494] width 29 height 29
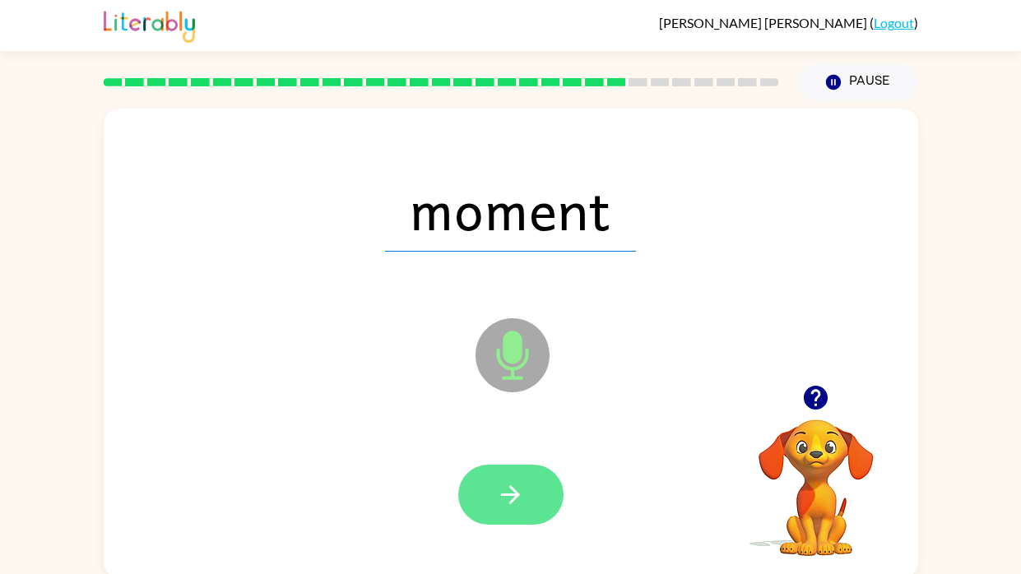
click at [526, 489] on button "button" at bounding box center [510, 495] width 105 height 60
click at [500, 494] on icon "button" at bounding box center [510, 494] width 29 height 29
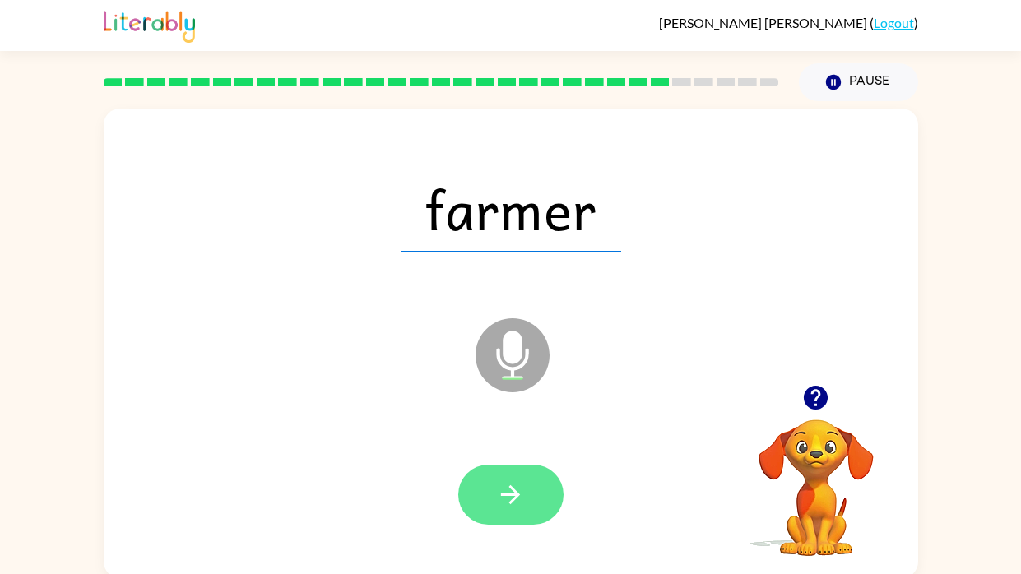
click at [491, 495] on button "button" at bounding box center [510, 495] width 105 height 60
click at [503, 499] on icon "button" at bounding box center [510, 494] width 29 height 29
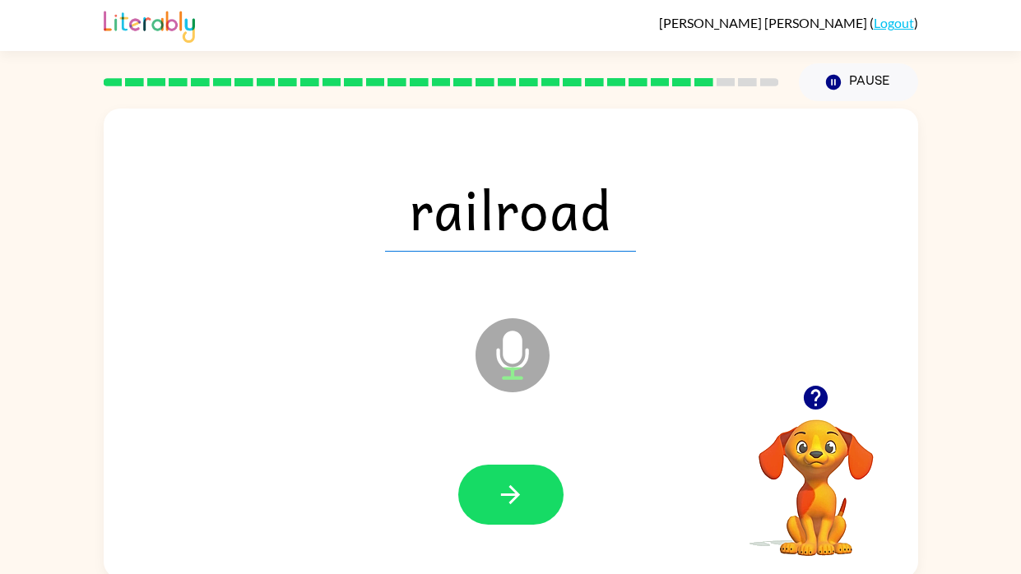
click at [414, 457] on div at bounding box center [511, 495] width 782 height 135
click at [523, 490] on icon "button" at bounding box center [510, 494] width 29 height 29
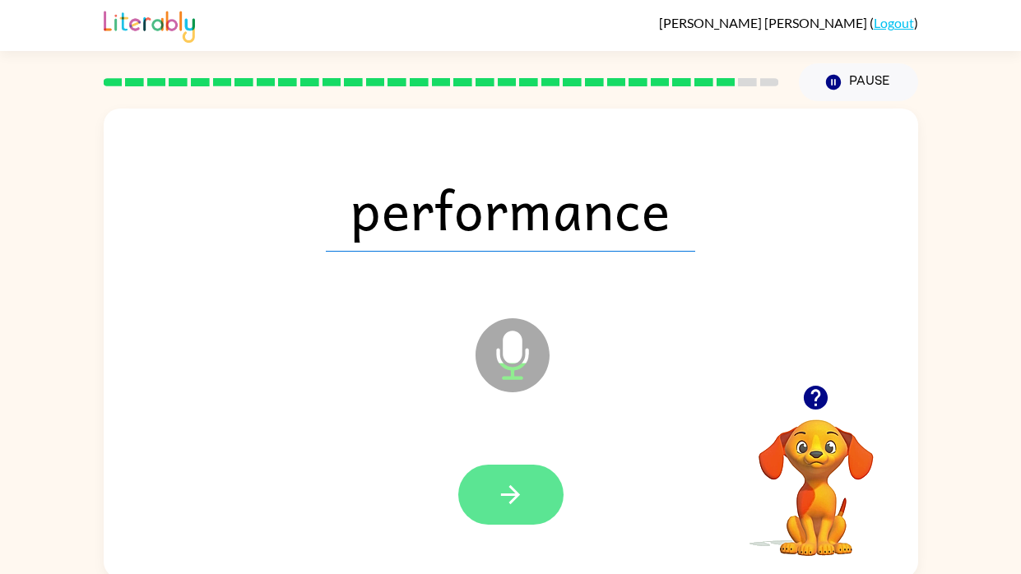
click at [480, 477] on button "button" at bounding box center [510, 495] width 105 height 60
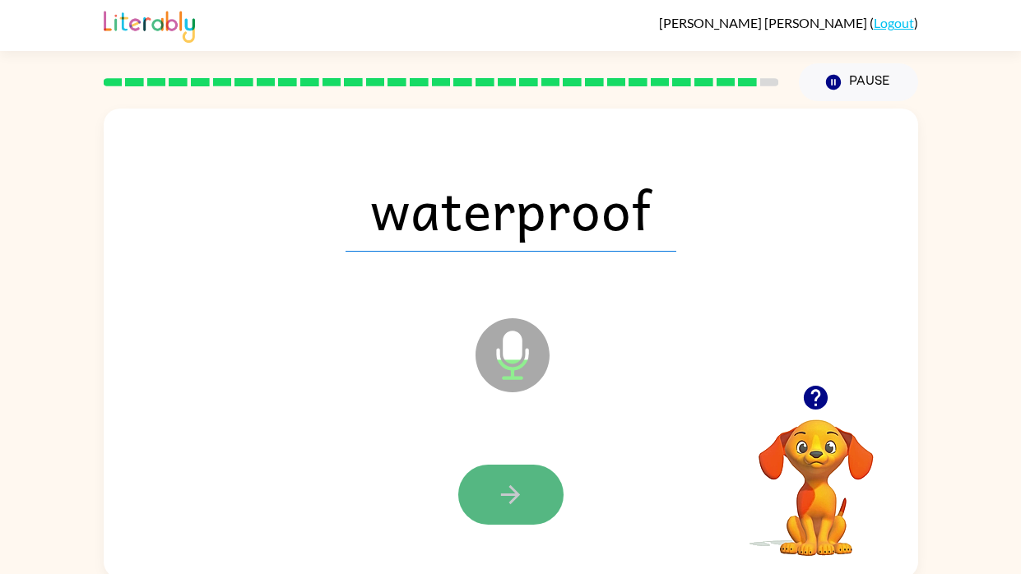
click at [532, 482] on button "button" at bounding box center [510, 495] width 105 height 60
